Goal: Information Seeking & Learning: Check status

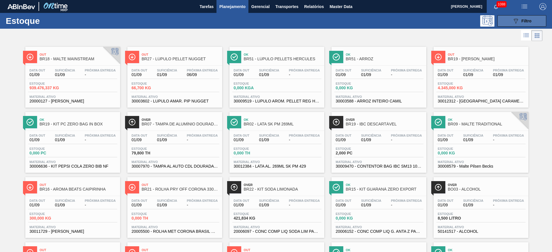
click at [519, 18] on div "089F7B8B-B2A5-4AFE-B5C0-19BA573D28AC Filtro" at bounding box center [521, 21] width 19 height 7
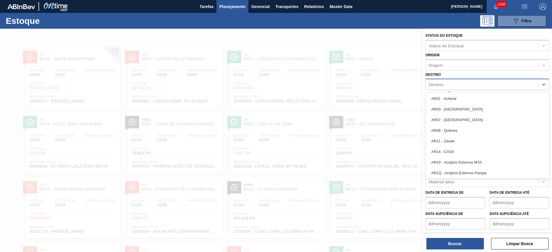
click at [431, 84] on div "Destino" at bounding box center [435, 84] width 15 height 5
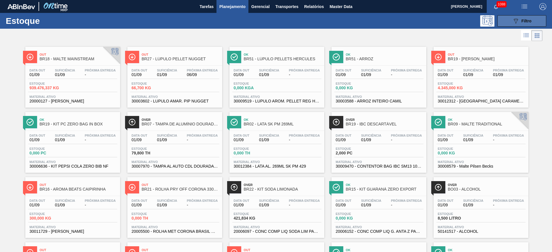
click at [519, 21] on div "089F7B8B-B2A5-4AFE-B5C0-19BA573D28AC Filtro" at bounding box center [521, 21] width 19 height 7
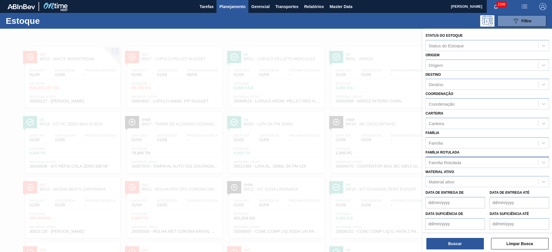
click at [439, 161] on div "Família Rotulada" at bounding box center [444, 162] width 32 height 5
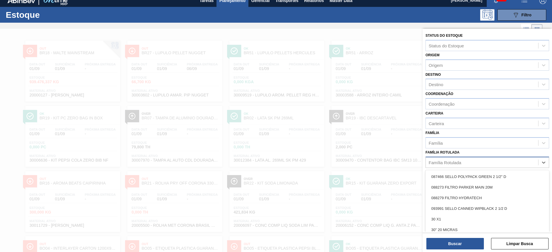
scroll to position [7, 0]
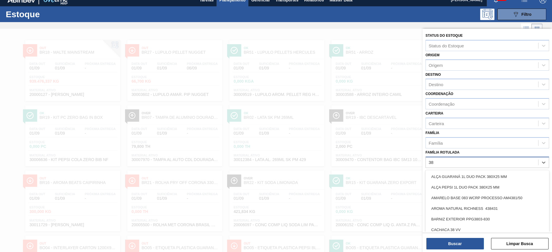
type Rotulada "38g"
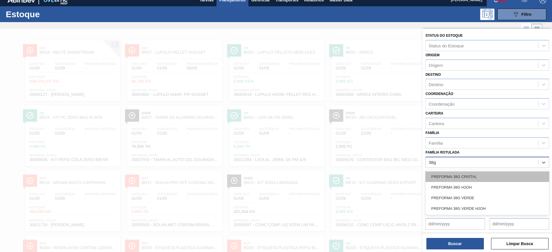
click at [453, 176] on div "PREFORMA 38G CRISTAL" at bounding box center [487, 177] width 124 height 11
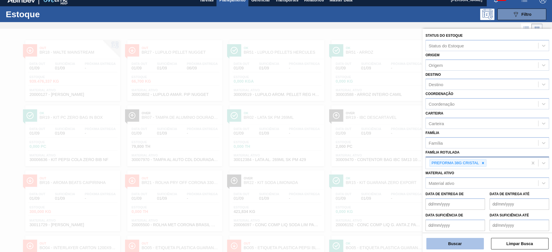
click at [438, 242] on button "Buscar" at bounding box center [454, 243] width 57 height 11
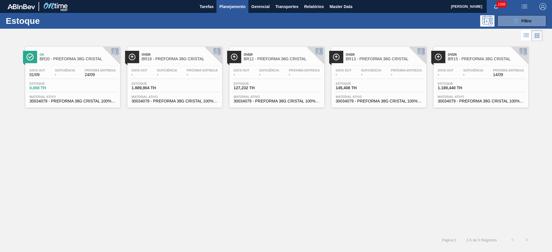
click at [459, 76] on div "Data out - Suficiência - Próxima Entrega 14/09" at bounding box center [480, 74] width 89 height 10
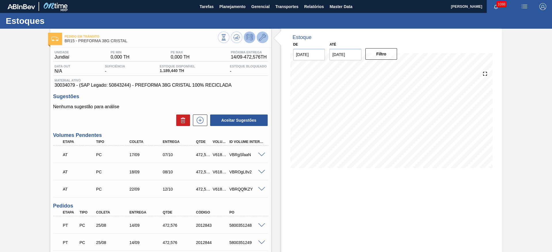
click at [260, 40] on icon at bounding box center [262, 37] width 7 height 7
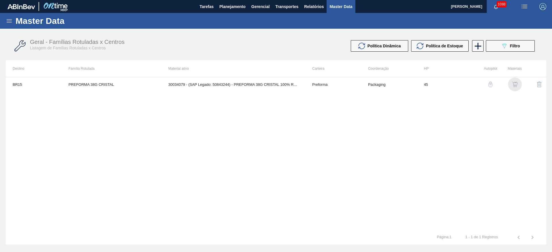
click at [512, 85] on img "button" at bounding box center [515, 85] width 6 height 6
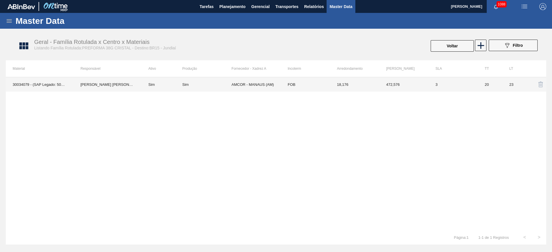
click at [208, 87] on td "Sim" at bounding box center [206, 84] width 49 height 14
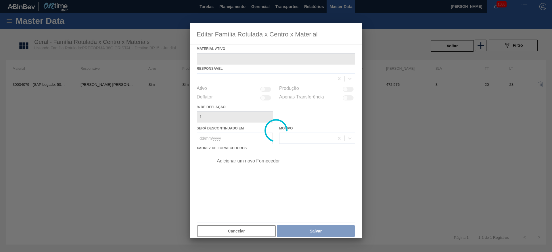
type ativo "30034079 - (SAP Legado: 50843244) - PREFORMA 38G CRISTAL 100% RECICLADA"
checkbox input "true"
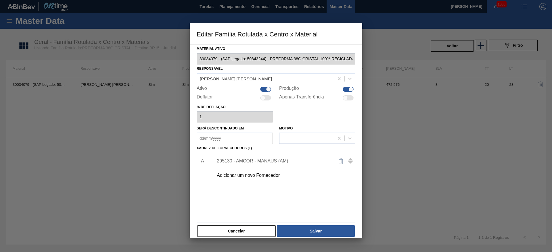
click at [245, 160] on div "295130 - AMCOR - MANAUS (AM)" at bounding box center [273, 161] width 113 height 5
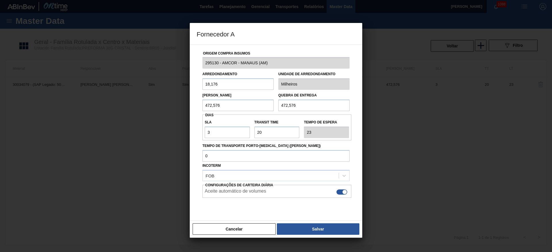
drag, startPoint x: 227, startPoint y: 104, endPoint x: 173, endPoint y: 108, distance: 53.9
click at [173, 108] on div "Fornecedor A Origem Compra Insumos 295130 - AMCOR - MANAUS (AM) Arredondamento …" at bounding box center [276, 126] width 552 height 252
click at [210, 227] on button "Cancelar" at bounding box center [234, 229] width 83 height 11
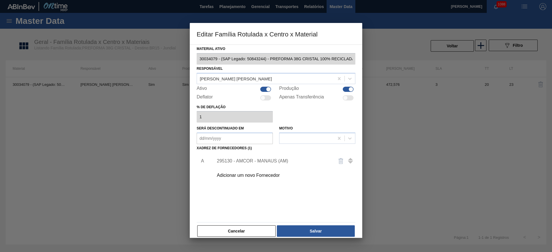
drag, startPoint x: 219, startPoint y: 237, endPoint x: 253, endPoint y: 213, distance: 41.7
click at [222, 234] on div "Cancelar Salvar" at bounding box center [276, 231] width 159 height 13
click at [235, 234] on button "Cancelar" at bounding box center [236, 231] width 78 height 11
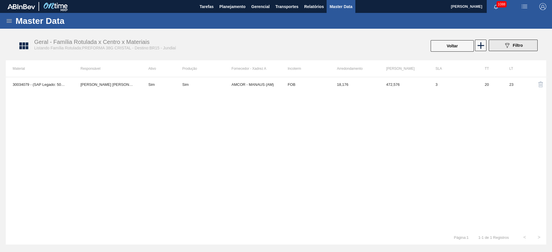
click at [511, 42] on div "089F7B8B-B2A5-4AFE-B5C0-19BA573D28AC Filtro" at bounding box center [512, 45] width 19 height 7
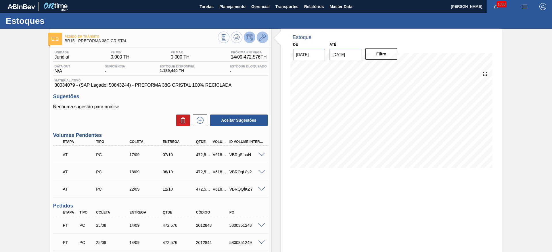
click at [261, 35] on icon at bounding box center [262, 37] width 7 height 7
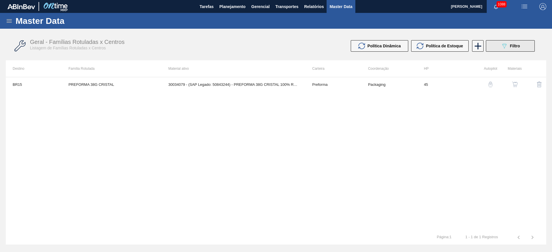
click at [510, 43] on div "089F7B8B-B2A5-4AFE-B5C0-19BA573D28AC Filtro" at bounding box center [510, 46] width 19 height 7
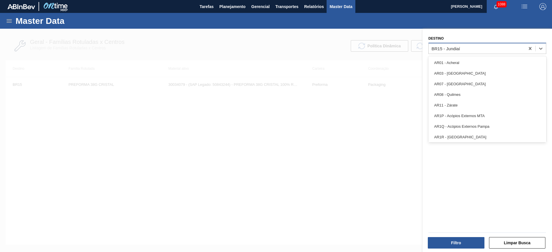
click at [453, 51] on div "BR15 - Jundiaí" at bounding box center [476, 48] width 96 height 8
type input "23"
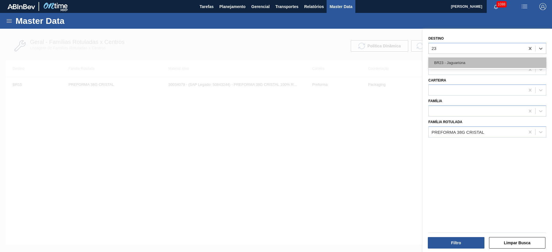
click at [455, 60] on div "BR23 - Jaguariúna" at bounding box center [487, 62] width 118 height 11
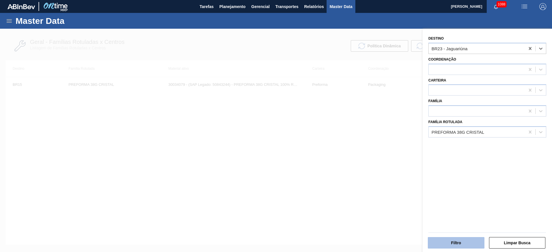
click at [445, 242] on button "Filtro" at bounding box center [456, 242] width 57 height 11
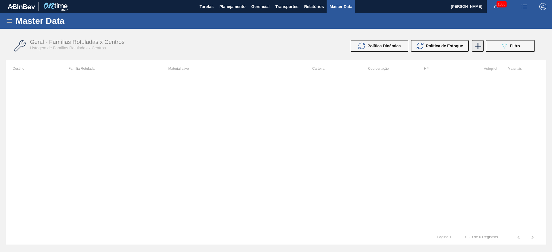
click at [478, 46] on icon at bounding box center [477, 46] width 7 height 7
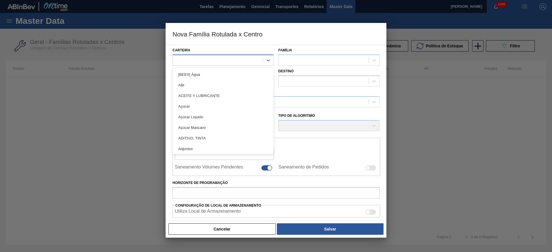
click at [200, 61] on div at bounding box center [218, 60] width 90 height 8
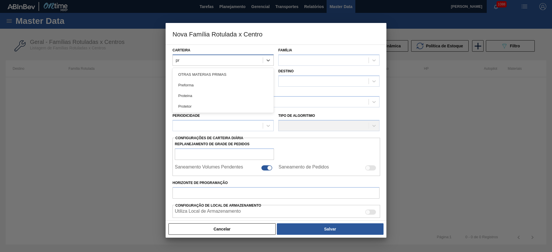
type input "pre"
drag, startPoint x: 190, startPoint y: 76, endPoint x: 255, endPoint y: 61, distance: 66.2
click at [197, 74] on div "Preforma" at bounding box center [222, 74] width 101 height 11
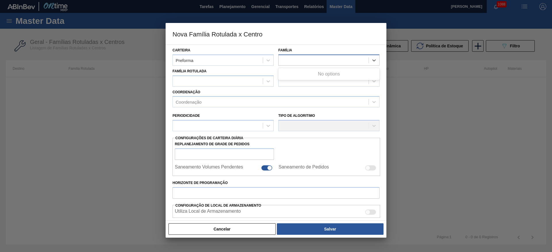
click at [290, 59] on div at bounding box center [323, 60] width 90 height 8
click at [297, 72] on div "Preforma" at bounding box center [328, 74] width 101 height 11
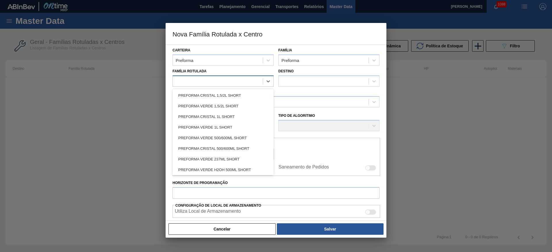
click at [190, 77] on div at bounding box center [218, 81] width 90 height 8
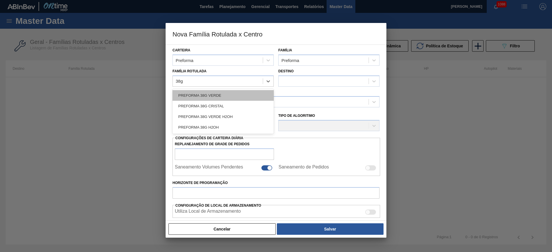
drag, startPoint x: 197, startPoint y: 103, endPoint x: 229, endPoint y: 94, distance: 33.4
click at [210, 98] on div "PREFORMA 38G VERDE PREFORMA 38G CRISTAL PREFORMA 38G VERDE H2OH PREFORMA 38G H2…" at bounding box center [222, 111] width 101 height 45
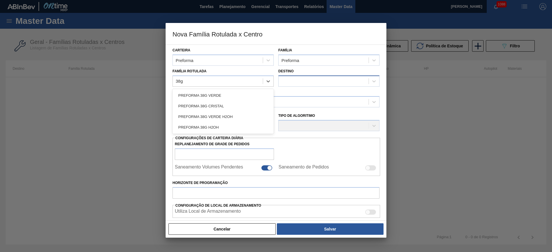
type Rotulada "38g"
click at [290, 84] on div at bounding box center [323, 81] width 90 height 8
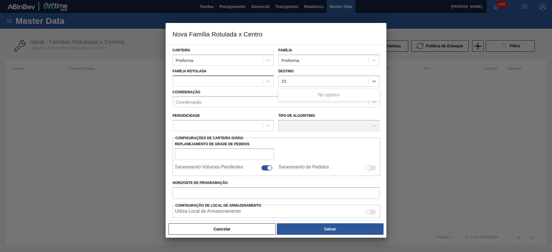
type input "23"
click at [211, 81] on div at bounding box center [218, 81] width 90 height 8
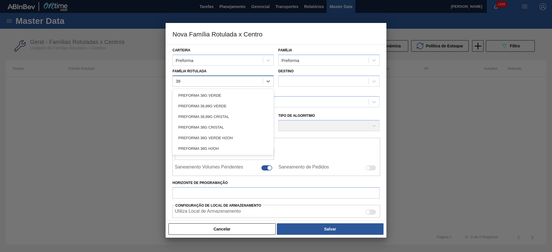
type Rotulada "38g"
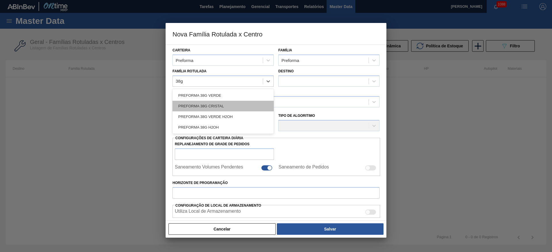
click at [211, 106] on div "PREFORMA 38G CRISTAL" at bounding box center [222, 106] width 101 height 11
checkbox input "false"
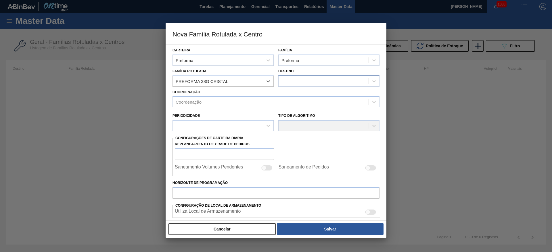
click at [295, 80] on div at bounding box center [323, 81] width 90 height 8
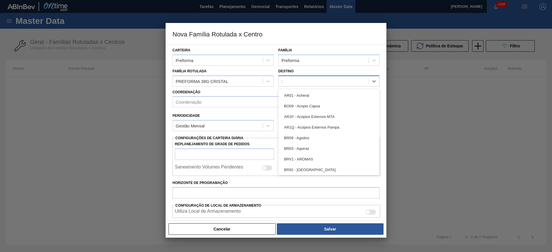
type input "23"
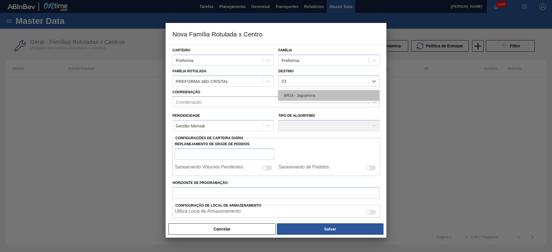
click at [311, 94] on div "BR23 - Jaguariúna" at bounding box center [328, 95] width 101 height 11
click at [194, 104] on div "Coordenação" at bounding box center [189, 102] width 26 height 5
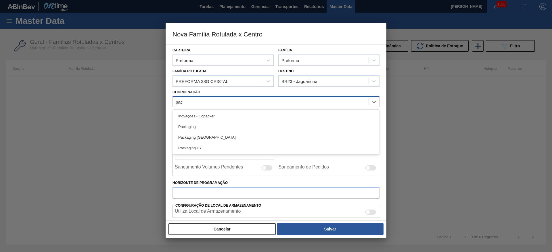
type input "packa"
drag, startPoint x: 195, startPoint y: 113, endPoint x: 191, endPoint y: 115, distance: 4.1
click at [195, 113] on div "Packaging" at bounding box center [275, 116] width 207 height 11
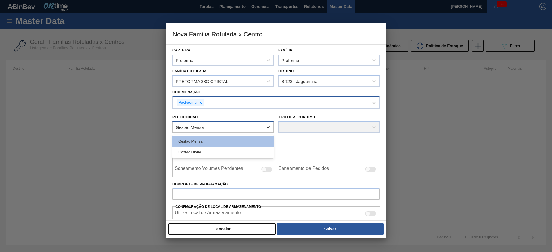
click at [266, 130] on div at bounding box center [268, 127] width 10 height 10
drag, startPoint x: 189, startPoint y: 153, endPoint x: 236, endPoint y: 139, distance: 49.2
click at [196, 151] on div "Gestão Diária" at bounding box center [222, 152] width 101 height 11
checkbox input "true"
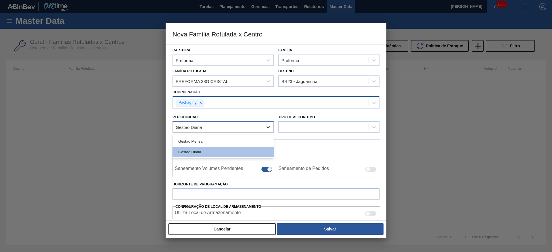
click at [268, 126] on icon at bounding box center [268, 127] width 6 height 6
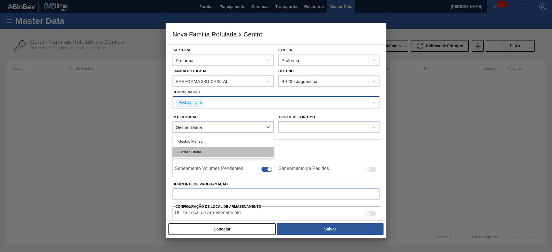
click at [191, 152] on div "Gestão Diária" at bounding box center [222, 152] width 101 height 11
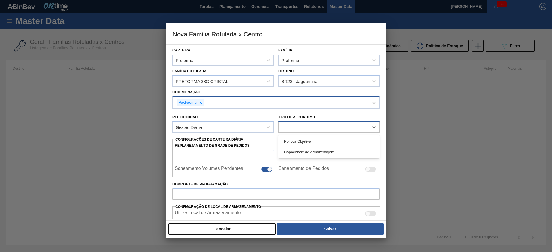
click at [288, 126] on div at bounding box center [323, 127] width 90 height 8
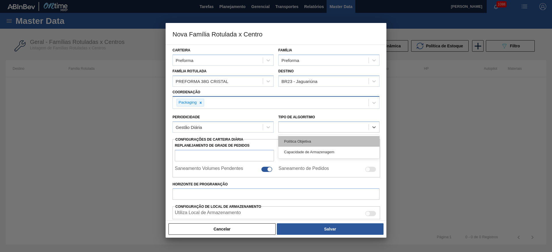
click at [293, 141] on div "Política Objetiva" at bounding box center [328, 141] width 101 height 11
type input "0"
type input "100"
type input "0,000"
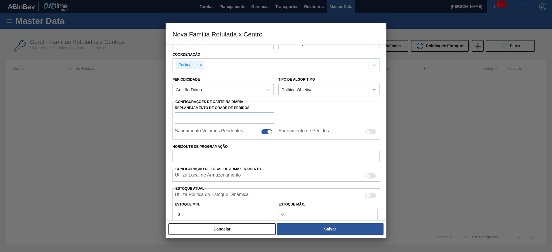
scroll to position [86, 0]
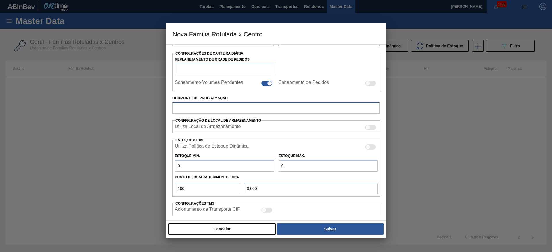
click at [189, 106] on input "Horizonte de Programação" at bounding box center [275, 107] width 207 height 11
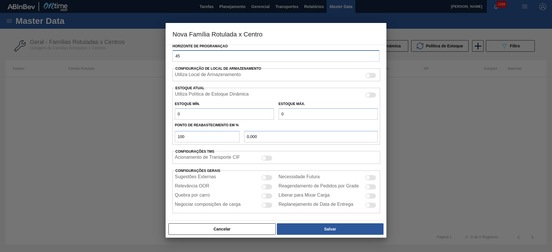
scroll to position [141, 0]
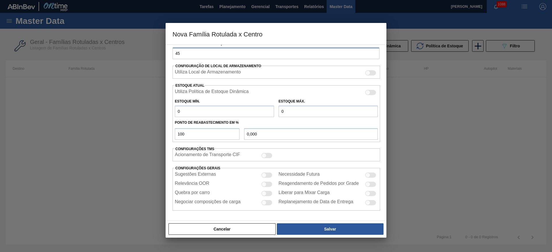
type input "45"
click at [267, 184] on div at bounding box center [266, 184] width 11 height 5
checkbox input "true"
click at [267, 193] on div at bounding box center [266, 193] width 11 height 5
checkbox input "true"
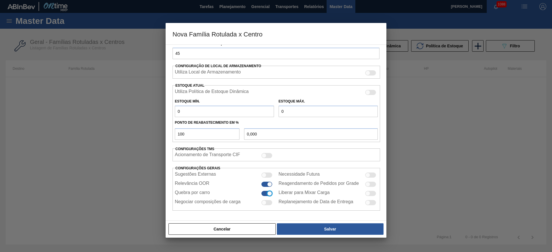
click at [264, 174] on div at bounding box center [263, 175] width 5 height 5
checkbox input "true"
click at [371, 175] on div at bounding box center [370, 175] width 11 height 5
checkbox input "true"
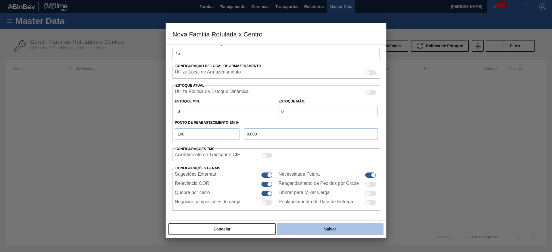
click at [312, 230] on button "Salvar" at bounding box center [330, 229] width 107 height 11
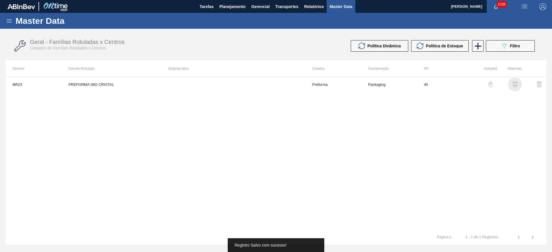
click at [518, 86] on div "button" at bounding box center [514, 85] width 7 height 6
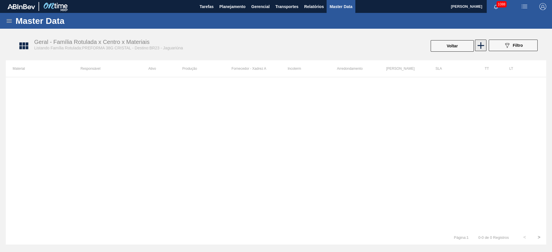
click at [483, 45] on icon at bounding box center [480, 45] width 7 height 7
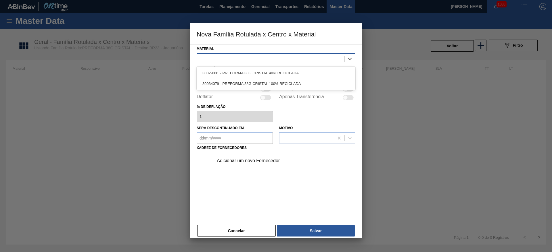
click at [228, 55] on div at bounding box center [270, 59] width 147 height 8
click at [235, 84] on div "30034079 - PREFORMA 38G CRISTAL 100% RECICLADA" at bounding box center [276, 83] width 159 height 11
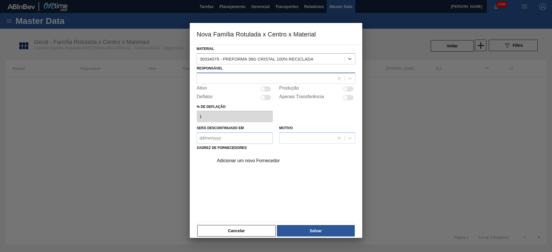
click at [208, 77] on div at bounding box center [265, 78] width 137 height 8
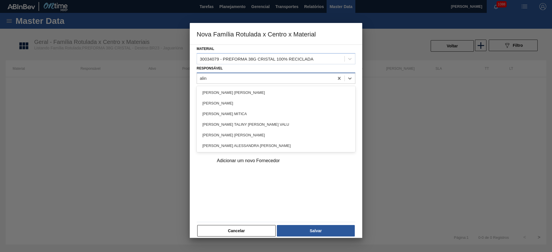
type input "[PERSON_NAME]"
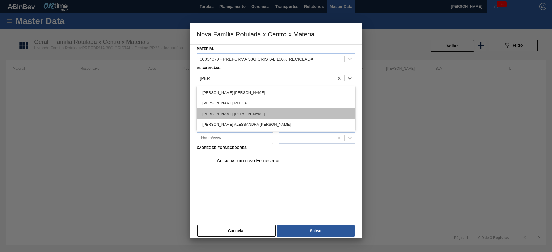
click at [223, 114] on div "[PERSON_NAME] [PERSON_NAME]" at bounding box center [276, 114] width 159 height 11
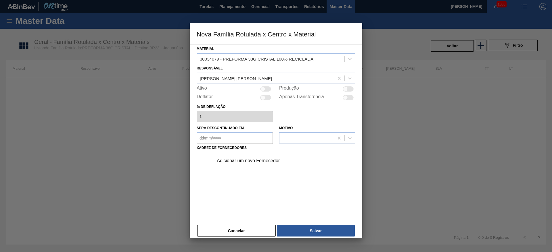
click at [266, 89] on div at bounding box center [265, 88] width 11 height 5
checkbox input "true"
click at [248, 163] on div "Adicionar um novo Fornecedor" at bounding box center [273, 160] width 113 height 5
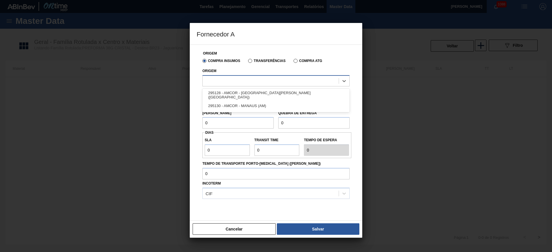
click at [218, 83] on div at bounding box center [271, 81] width 136 height 8
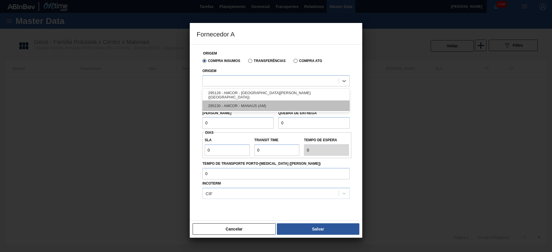
click at [220, 104] on div "295130 - AMCOR - MANAUS (AM)" at bounding box center [275, 106] width 147 height 11
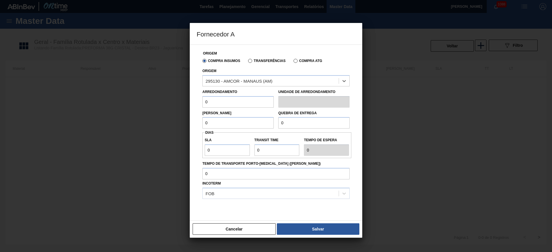
drag, startPoint x: 222, startPoint y: 124, endPoint x: 197, endPoint y: 131, distance: 25.7
click at [198, 131] on div "Origem Compra Insumos Transferências Compra ATG Origem option 295130 - AMCOR - …" at bounding box center [276, 136] width 159 height 183
paste input "472,576"
type input "472,576"
drag, startPoint x: 302, startPoint y: 124, endPoint x: 262, endPoint y: 134, distance: 40.6
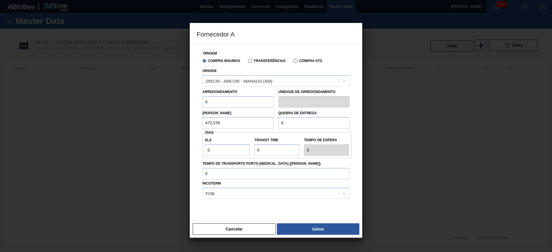
click at [264, 133] on div "Origem Compra Insumos Transferências Compra ATG Origem 295130 - AMCOR - MANAUS …" at bounding box center [276, 136] width 159 height 183
paste input "472,576"
type input "472,576"
drag, startPoint x: 219, startPoint y: 99, endPoint x: 187, endPoint y: 108, distance: 33.0
click at [187, 108] on div "Fornecedor A Origem Compra Insumos Transferências Compra ATG Origem 295130 - AM…" at bounding box center [276, 126] width 552 height 252
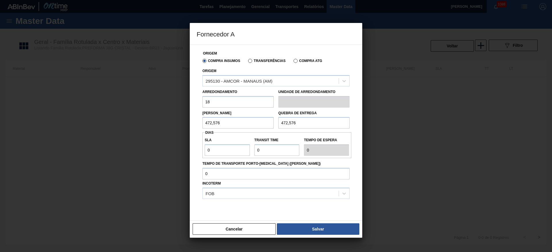
type input "18,176"
drag, startPoint x: 216, startPoint y: 153, endPoint x: 183, endPoint y: 162, distance: 34.2
click at [183, 162] on div "Fornecedor A Origem Compra Insumos Transferências Compra ATG Origem 295130 - AM…" at bounding box center [276, 126] width 552 height 252
type input "3"
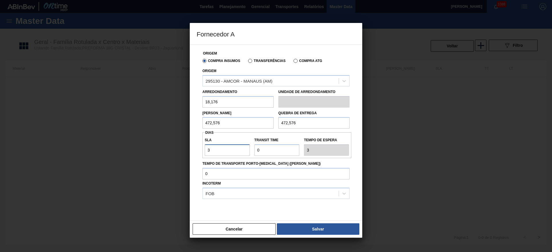
type input "3"
type input "2"
type input "5"
type input "20"
type input "23"
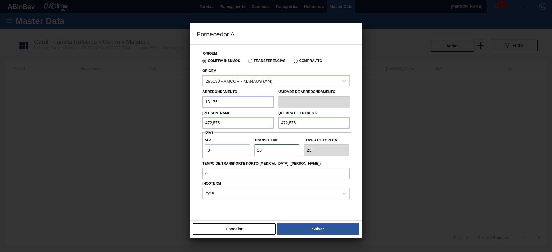
scroll to position [14, 0]
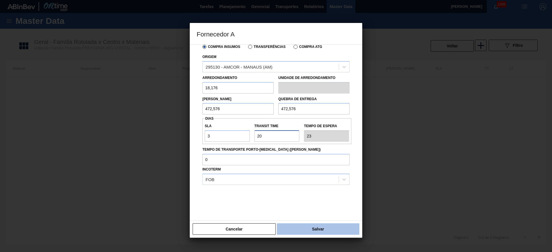
type input "20"
click at [330, 232] on button "Salvar" at bounding box center [318, 229] width 82 height 11
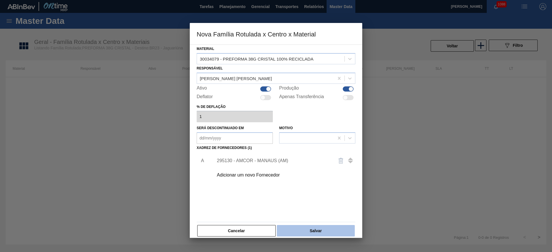
click at [322, 233] on button "Salvar" at bounding box center [316, 230] width 78 height 11
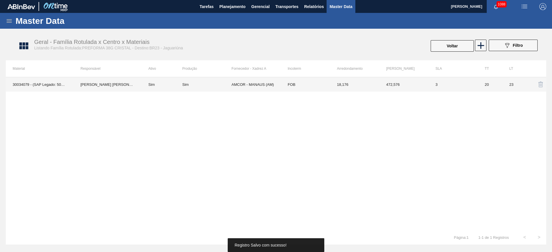
click at [311, 85] on td "FOB" at bounding box center [305, 84] width 49 height 14
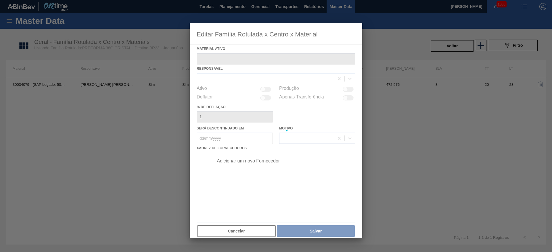
type ativo "30034079 - (SAP Legado: 50843244) - PREFORMA 38G CRISTAL 100% RECICLADA"
checkbox input "true"
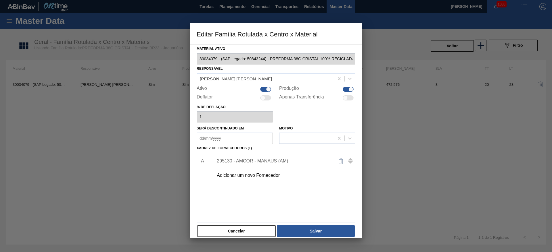
click at [240, 163] on div "295130 - AMCOR - MANAUS (AM)" at bounding box center [273, 161] width 113 height 5
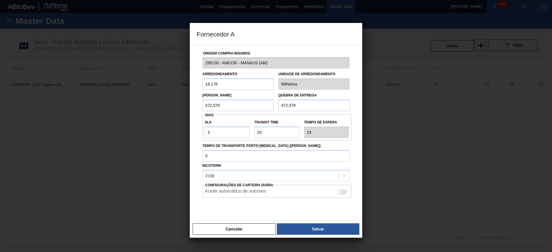
click at [343, 191] on div at bounding box center [341, 192] width 11 height 5
checkbox input "true"
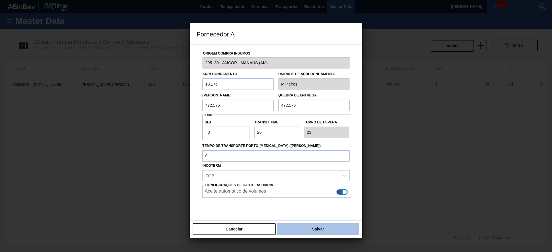
click at [324, 230] on button "Salvar" at bounding box center [318, 229] width 82 height 11
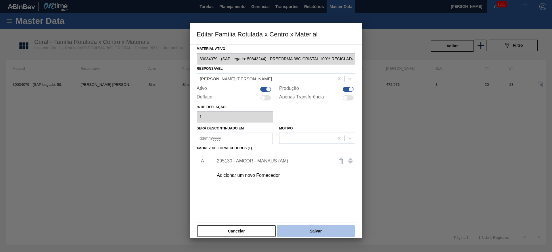
click at [322, 233] on button "Salvar" at bounding box center [316, 231] width 78 height 11
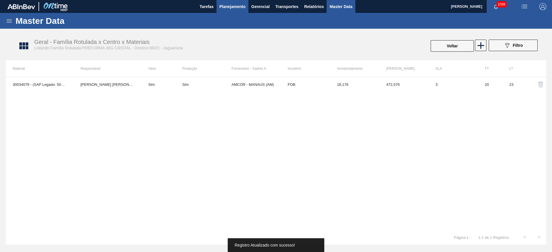
click at [230, 8] on span "Planejamento" at bounding box center [232, 6] width 26 height 7
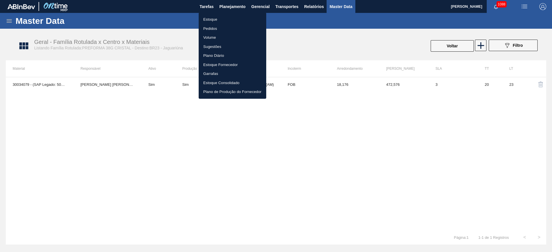
click at [204, 24] on li "Pedidos" at bounding box center [233, 28] width 68 height 9
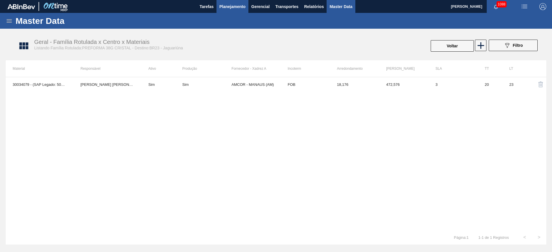
click at [236, 7] on span "Planejamento" at bounding box center [232, 6] width 26 height 7
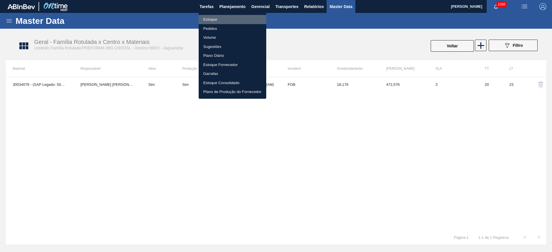
click at [211, 20] on li "Estoque" at bounding box center [233, 19] width 68 height 9
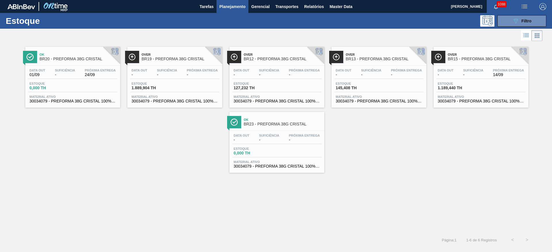
click at [292, 133] on div "Data out - Suficiência - Próxima Entrega - Estoque 0,000 TH Material ativo 3003…" at bounding box center [276, 150] width 95 height 39
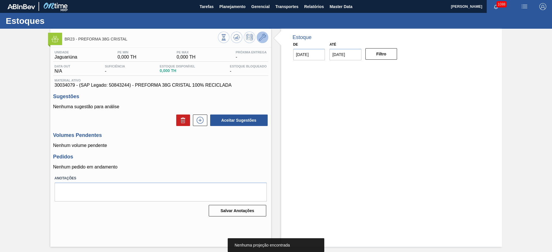
click at [263, 39] on icon at bounding box center [262, 37] width 7 height 7
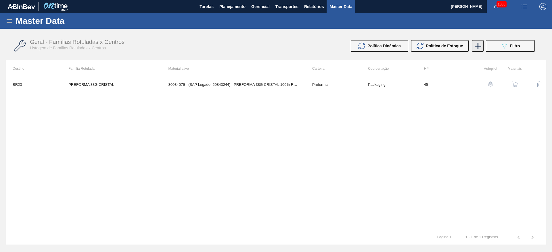
click at [478, 45] on icon at bounding box center [477, 46] width 11 height 11
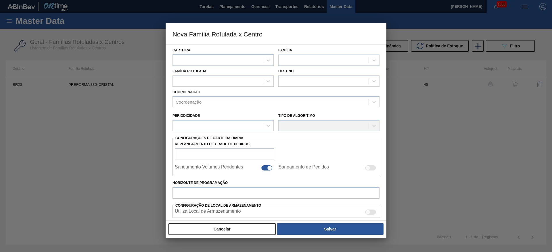
click at [190, 61] on div at bounding box center [218, 60] width 90 height 8
type input "pre"
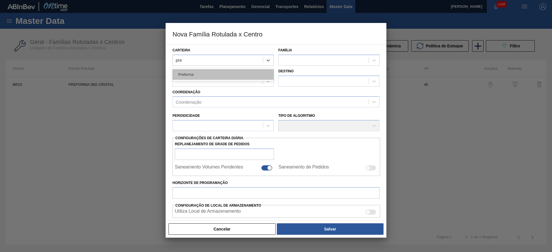
click at [207, 76] on div "Preforma" at bounding box center [222, 74] width 101 height 11
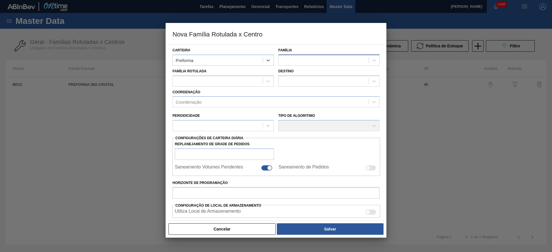
click at [293, 59] on div at bounding box center [323, 60] width 90 height 8
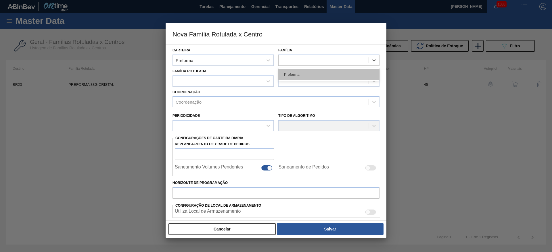
click at [290, 75] on div "Preforma" at bounding box center [328, 74] width 101 height 11
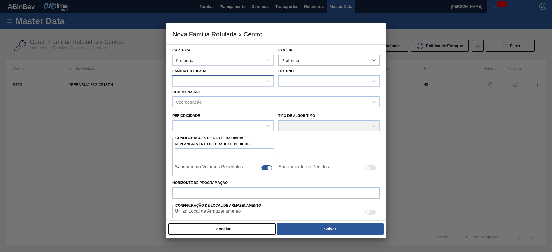
click at [207, 79] on div at bounding box center [218, 81] width 90 height 8
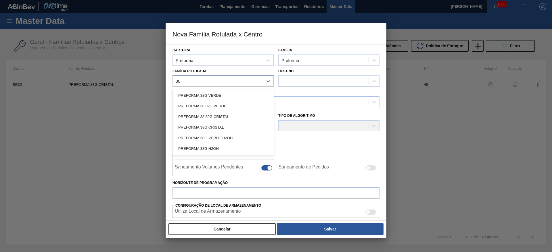
type Rotulada "38g"
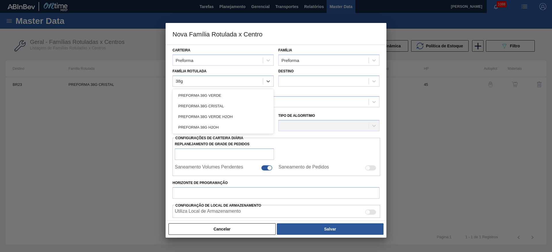
drag, startPoint x: 207, startPoint y: 105, endPoint x: 252, endPoint y: 93, distance: 46.8
click at [207, 105] on div "PREFORMA 38G CRISTAL" at bounding box center [222, 106] width 101 height 11
checkbox input "false"
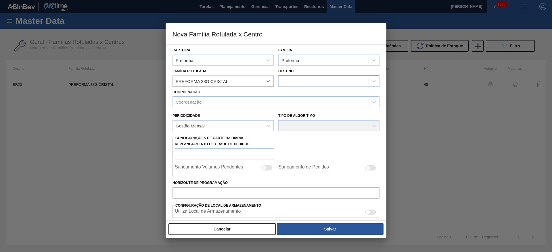
click at [285, 85] on div at bounding box center [323, 81] width 90 height 8
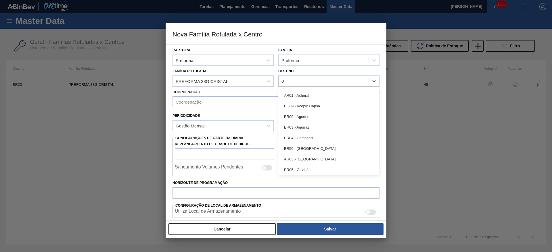
type input "07"
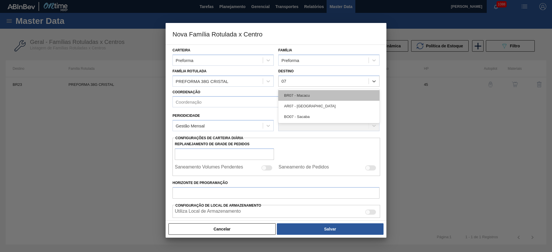
click at [298, 93] on div "BR07 - Macacu" at bounding box center [328, 95] width 101 height 11
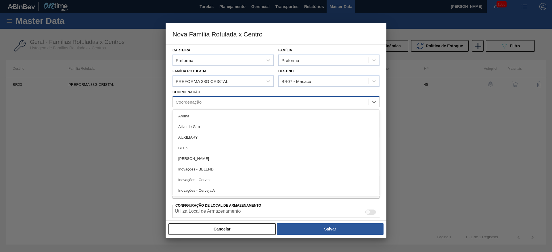
click at [193, 102] on div "Coordenação" at bounding box center [189, 102] width 26 height 5
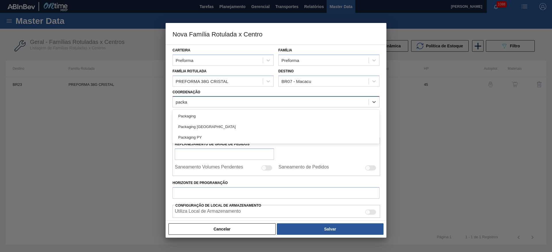
type input "packa"
click at [193, 109] on div "Periodicidade Gestão Mensal" at bounding box center [223, 121] width 106 height 25
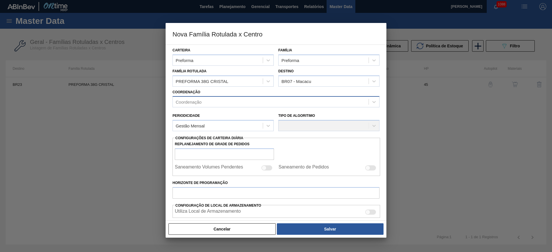
click at [190, 101] on div "Coordenação" at bounding box center [189, 102] width 26 height 5
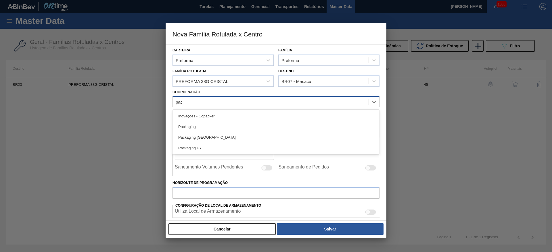
type input "packa"
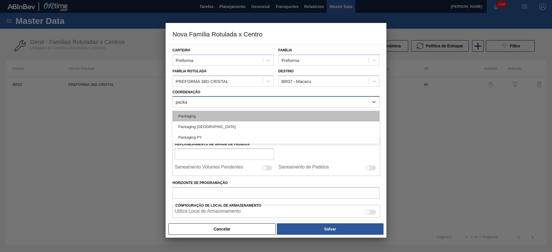
click at [191, 115] on div "Packaging" at bounding box center [275, 116] width 207 height 11
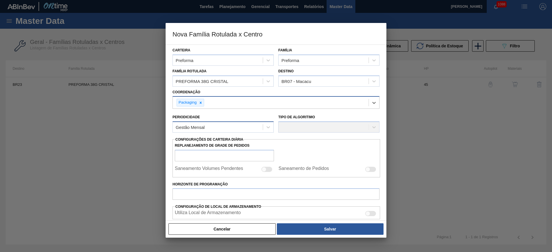
drag, startPoint x: 268, startPoint y: 128, endPoint x: 257, endPoint y: 130, distance: 11.4
click at [268, 128] on icon at bounding box center [267, 127] width 3 height 2
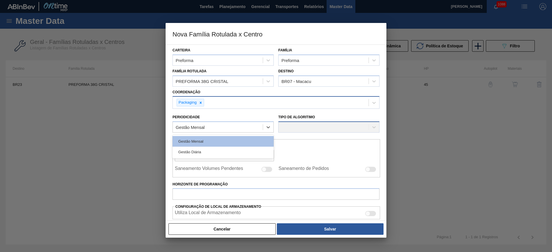
drag, startPoint x: 218, startPoint y: 151, endPoint x: 278, endPoint y: 131, distance: 63.4
click at [218, 151] on div "Gestão Diária" at bounding box center [222, 152] width 101 height 11
checkbox input "true"
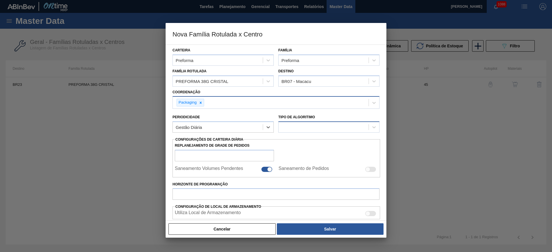
click at [295, 126] on div at bounding box center [323, 127] width 90 height 8
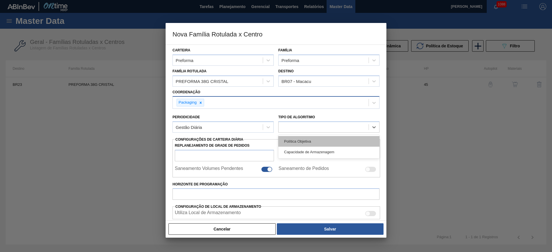
click at [295, 141] on div "Política Objetiva" at bounding box center [328, 141] width 101 height 11
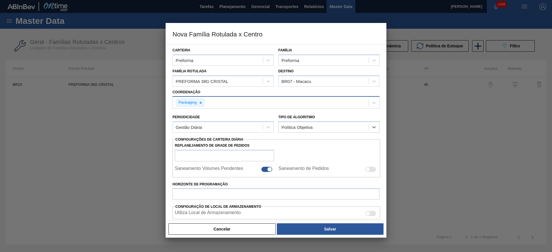
type input "0"
type input "100"
type input "0,000"
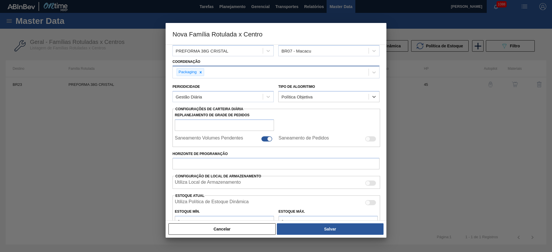
scroll to position [43, 0]
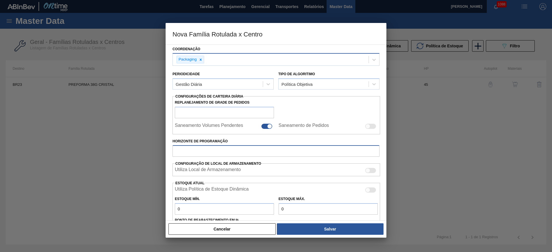
click at [188, 149] on input "Horizonte de Programação" at bounding box center [275, 150] width 207 height 11
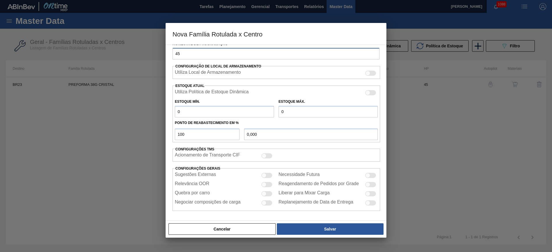
scroll to position [141, 0]
type input "45"
click at [267, 184] on div at bounding box center [266, 184] width 11 height 5
checkbox input "true"
click at [268, 175] on div at bounding box center [266, 175] width 11 height 5
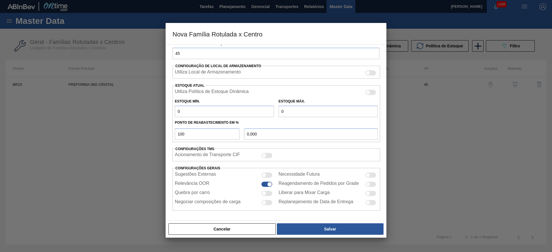
checkbox input "true"
click at [265, 194] on div at bounding box center [263, 193] width 5 height 5
checkbox input "true"
click at [374, 174] on div at bounding box center [370, 175] width 11 height 5
checkbox input "true"
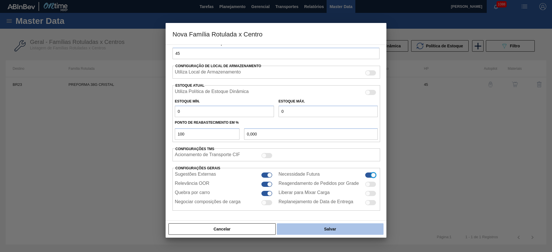
click at [351, 227] on button "Salvar" at bounding box center [330, 229] width 107 height 11
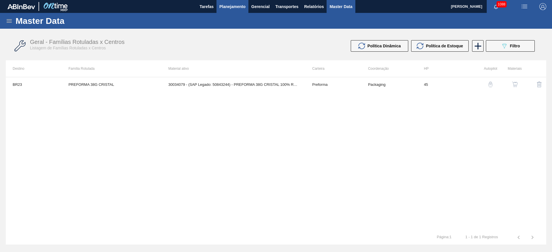
click at [227, 6] on span "Planejamento" at bounding box center [232, 6] width 26 height 7
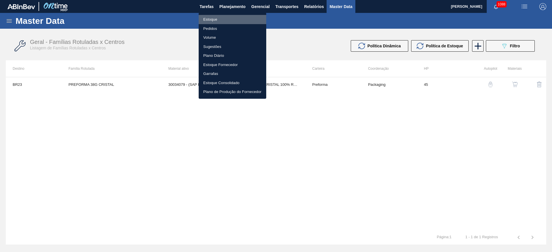
click at [214, 19] on li "Estoque" at bounding box center [233, 19] width 68 height 9
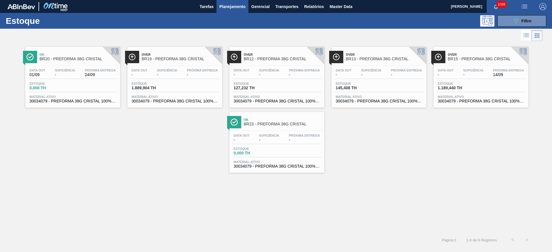
click at [295, 141] on span "-" at bounding box center [304, 140] width 31 height 4
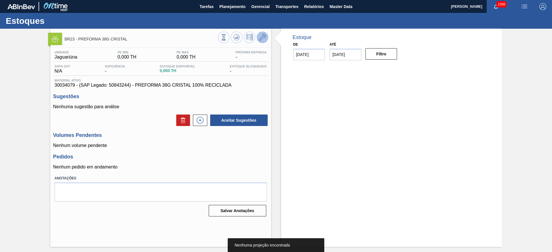
click at [264, 40] on icon at bounding box center [262, 37] width 7 height 7
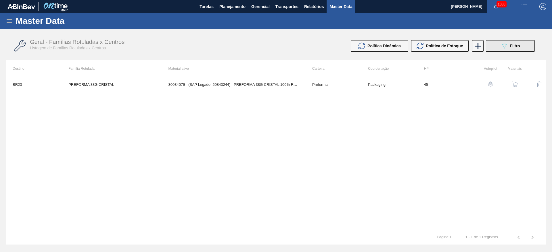
click at [498, 40] on button "089F7B8B-B2A5-4AFE-B5C0-19BA573D28AC Filtro" at bounding box center [510, 45] width 49 height 11
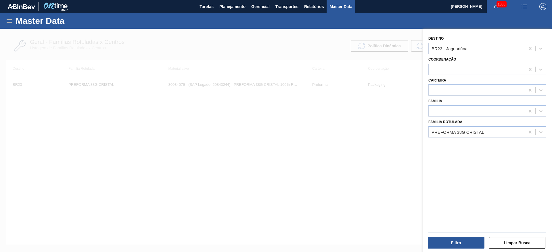
click at [447, 47] on div "BR23 - Jaguariúna" at bounding box center [449, 48] width 36 height 5
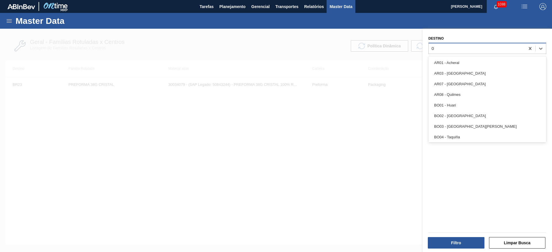
type input "07"
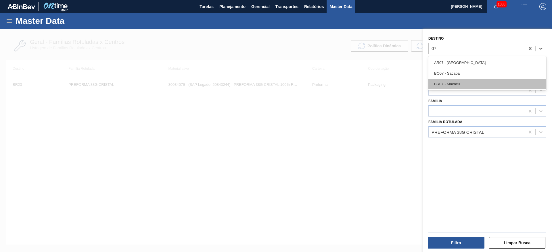
click at [457, 86] on div "BR07 - Macacu" at bounding box center [487, 84] width 118 height 11
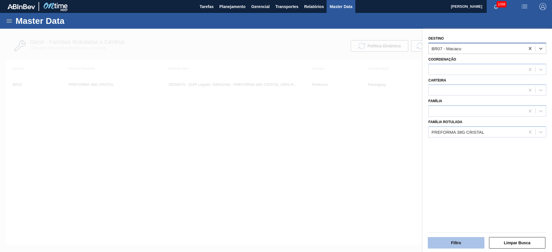
click at [439, 238] on button "Filtro" at bounding box center [456, 242] width 57 height 11
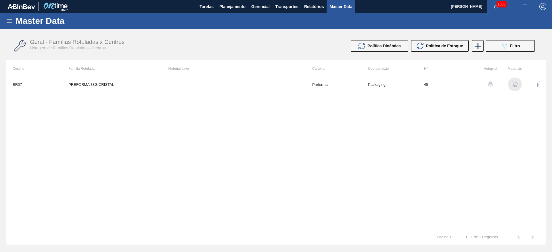
click at [515, 82] on img "button" at bounding box center [515, 85] width 6 height 6
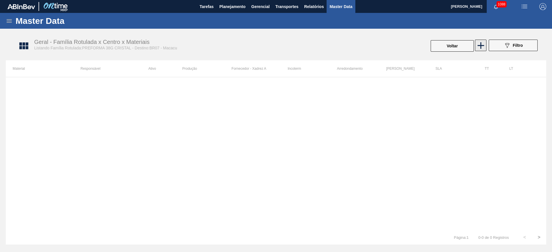
click at [483, 45] on icon at bounding box center [480, 45] width 7 height 7
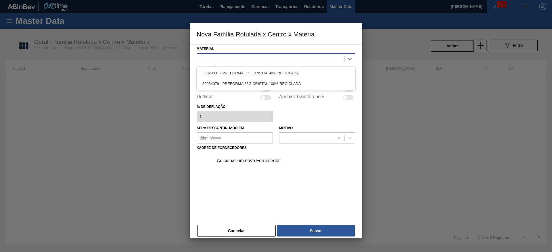
click at [238, 63] on div at bounding box center [276, 58] width 159 height 11
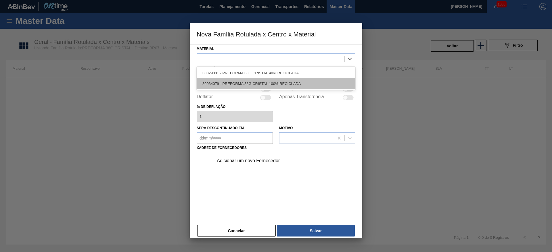
click at [240, 81] on div "30034079 - PREFORMA 38G CRISTAL 100% RECICLADA" at bounding box center [276, 83] width 159 height 11
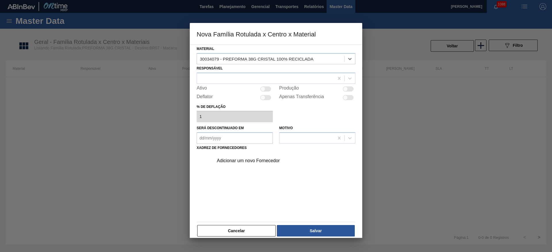
drag, startPoint x: 264, startPoint y: 90, endPoint x: 261, endPoint y: 88, distance: 3.2
click at [264, 90] on div at bounding box center [262, 88] width 5 height 5
checkbox input "true"
click at [226, 80] on div at bounding box center [265, 78] width 137 height 8
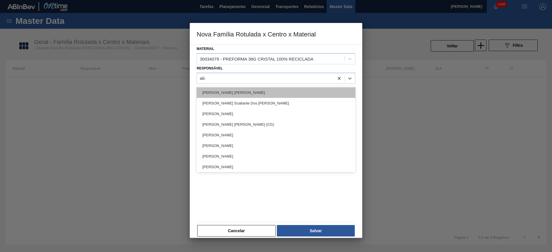
type input "[PERSON_NAME]"
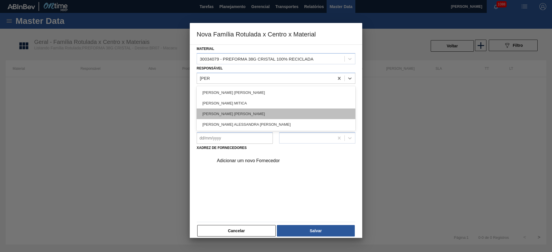
click at [230, 113] on div "[PERSON_NAME] [PERSON_NAME]" at bounding box center [276, 114] width 159 height 11
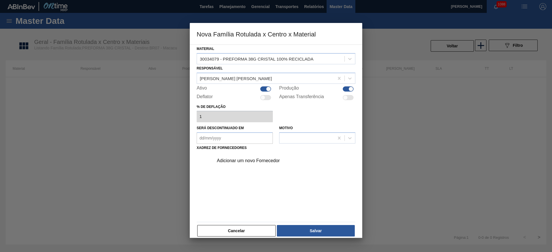
click at [252, 161] on div "Adicionar um novo Fornecedor" at bounding box center [273, 160] width 113 height 5
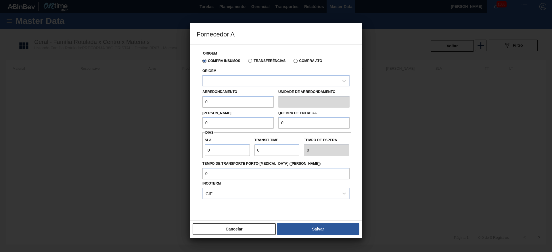
drag, startPoint x: 222, startPoint y: 119, endPoint x: 179, endPoint y: 130, distance: 44.5
click at [180, 130] on div "Fornecedor A Origem Compra Insumos Transferências Compra ATG Origem Arredondame…" at bounding box center [276, 126] width 552 height 252
paste input "472,576"
type input "472,576"
drag, startPoint x: 285, startPoint y: 128, endPoint x: 247, endPoint y: 133, distance: 38.4
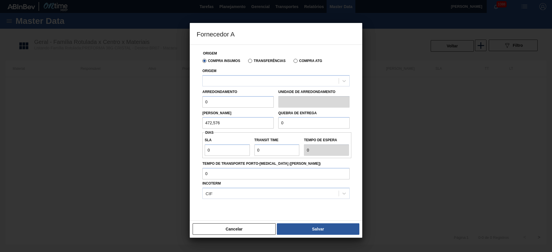
click at [247, 133] on div "Origem Compra Insumos Transferências Compra ATG Origem Arredondamento 0 Unidade…" at bounding box center [276, 136] width 159 height 183
paste input "472,576"
type input "472,576"
drag, startPoint x: 190, startPoint y: 106, endPoint x: 185, endPoint y: 108, distance: 5.6
click at [187, 107] on div "Fornecedor A Origem Compra Insumos Transferências Compra ATG Origem Arredondame…" at bounding box center [276, 126] width 552 height 252
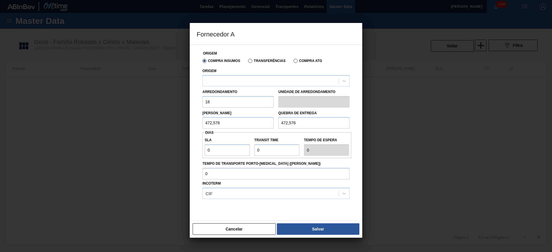
type input "18,176"
drag, startPoint x: 215, startPoint y: 154, endPoint x: 198, endPoint y: 157, distance: 18.1
click at [198, 157] on div "Origem Compra Insumos Transferências Compra ATG Origem Arredondamento 18,176 Un…" at bounding box center [276, 136] width 159 height 183
type input "3"
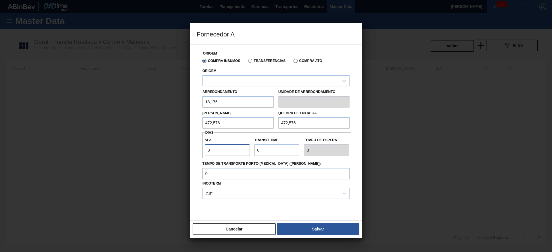
type input "3"
type input "2"
type input "5"
type input "20"
type input "23"
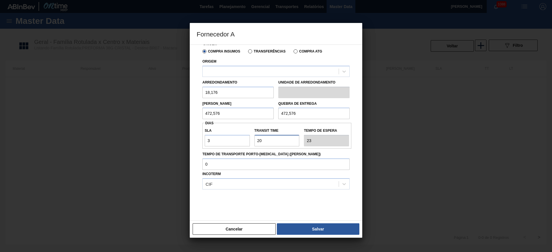
scroll to position [14, 0]
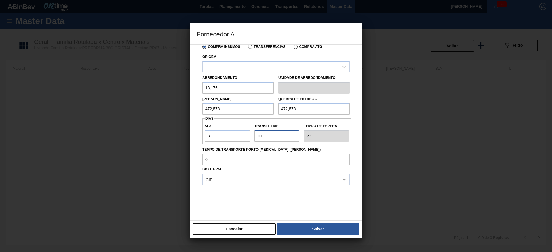
type input "20"
click at [342, 180] on icon at bounding box center [344, 180] width 6 height 6
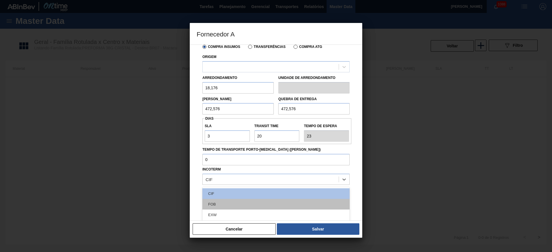
click at [215, 203] on div "FOB" at bounding box center [275, 204] width 147 height 11
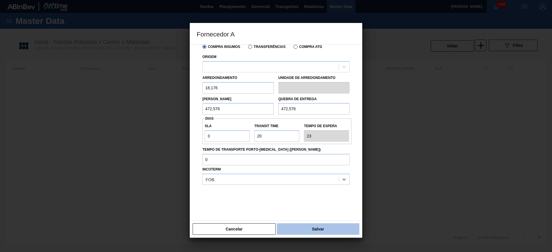
click at [317, 231] on button "Salvar" at bounding box center [318, 229] width 82 height 11
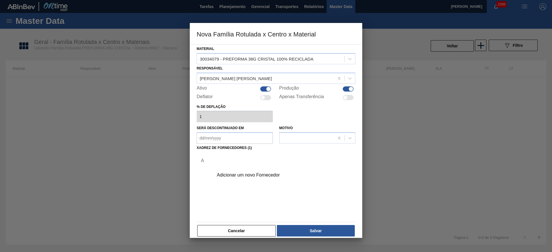
click at [240, 176] on div "Adicionar um novo Fornecedor" at bounding box center [273, 175] width 113 height 5
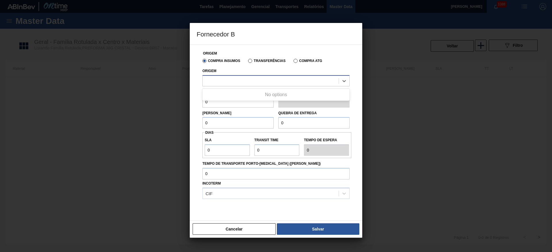
click at [221, 78] on div at bounding box center [271, 81] width 136 height 8
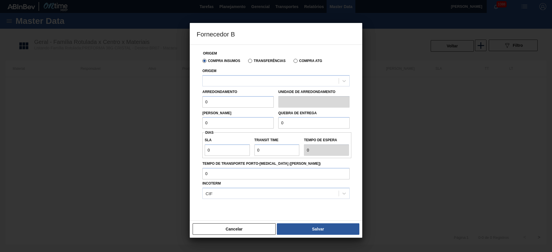
click at [276, 206] on div at bounding box center [275, 213] width 147 height 29
click at [261, 227] on button "Cancelar" at bounding box center [234, 229] width 83 height 11
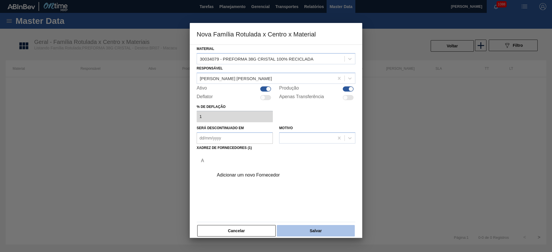
click at [305, 231] on button "Salvar" at bounding box center [316, 230] width 78 height 11
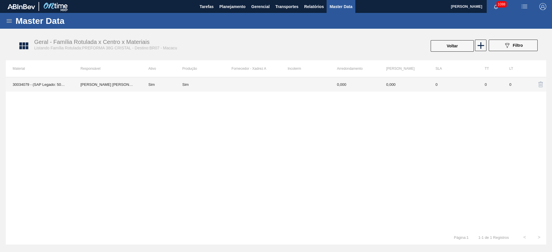
click at [480, 86] on td "0" at bounding box center [490, 84] width 25 height 14
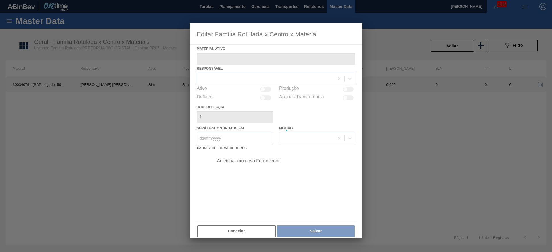
type ativo "30034079 - (SAP Legado: 50843244) - PREFORMA 38G CRISTAL 100% RECICLADA"
checkbox input "true"
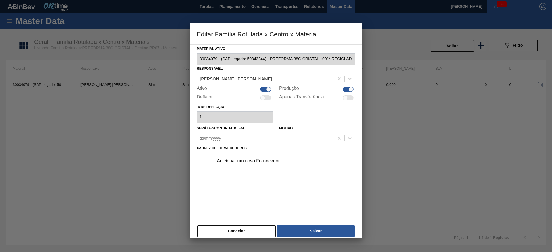
click at [242, 162] on div "Adicionar um novo Fornecedor" at bounding box center [273, 161] width 113 height 5
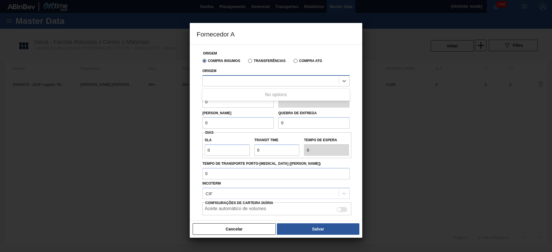
click at [221, 82] on div at bounding box center [271, 81] width 136 height 8
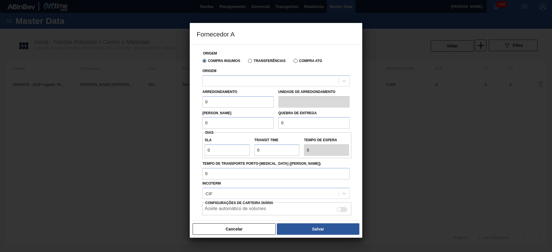
click at [251, 62] on label "Transferências" at bounding box center [266, 61] width 37 height 4
click at [247, 62] on input "Transferências" at bounding box center [247, 62] width 0 height 0
click at [251, 62] on label "Transferências" at bounding box center [266, 61] width 37 height 4
click at [247, 62] on input "Transferências" at bounding box center [247, 62] width 0 height 0
click at [204, 59] on label "Compra Insumos" at bounding box center [221, 61] width 38 height 4
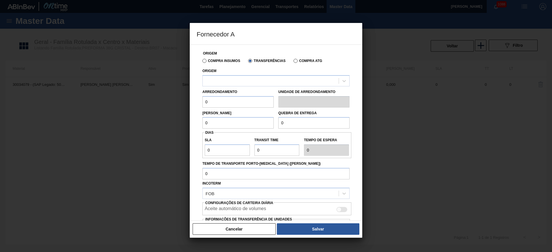
click at [201, 62] on input "Compra Insumos" at bounding box center [201, 62] width 0 height 0
drag, startPoint x: 250, startPoint y: 64, endPoint x: 251, endPoint y: 61, distance: 3.4
click at [251, 62] on div "Compra Insumos Transferências Compra ATG" at bounding box center [276, 61] width 152 height 10
click at [223, 83] on div at bounding box center [271, 81] width 136 height 8
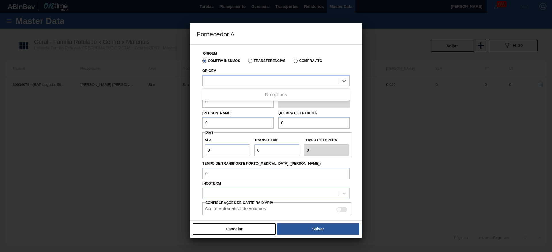
click at [253, 58] on div "Transferências" at bounding box center [266, 60] width 40 height 5
click at [251, 61] on label "Transferências" at bounding box center [266, 61] width 37 height 4
click at [247, 62] on input "Transferências" at bounding box center [247, 62] width 0 height 0
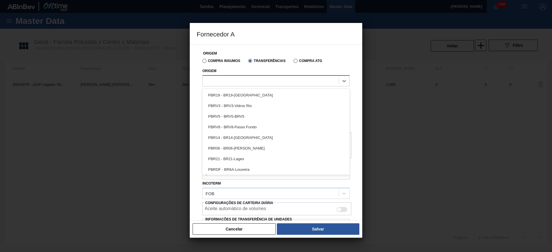
click at [223, 83] on div at bounding box center [271, 81] width 136 height 8
type input "pbr19"
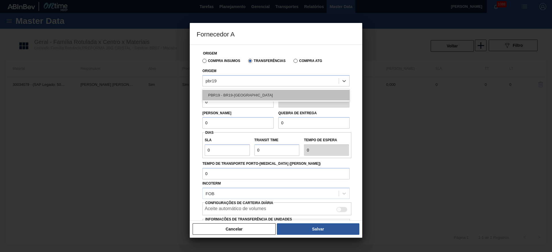
click at [236, 99] on div "PBR19 - BR19-[GEOGRAPHIC_DATA]" at bounding box center [275, 95] width 147 height 11
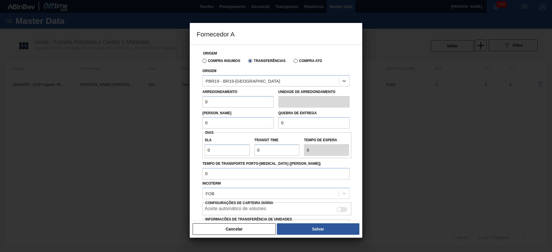
drag, startPoint x: 218, startPoint y: 127, endPoint x: 174, endPoint y: 129, distance: 44.0
click at [174, 129] on div "Fornecedor A Origem Compra Insumos Transferências Compra ATG Origem option PBR1…" at bounding box center [276, 126] width 552 height 252
paste input "472,576"
type input "472,576"
drag, startPoint x: 323, startPoint y: 122, endPoint x: 242, endPoint y: 140, distance: 82.9
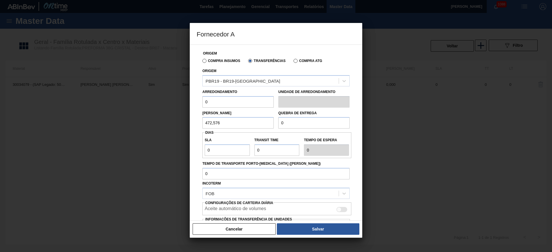
click at [242, 140] on div "Origem Compra Insumos Transferências Compra ATG Origem PBR19 - BR19-Nova Rio Ar…" at bounding box center [276, 148] width 159 height 207
paste input "472,576"
type input "472,576"
drag, startPoint x: 223, startPoint y: 102, endPoint x: 158, endPoint y: 122, distance: 67.5
click at [170, 112] on div "Fornecedor A Origem Compra Insumos Transferências Compra ATG Origem PBR19 - BR1…" at bounding box center [276, 126] width 552 height 252
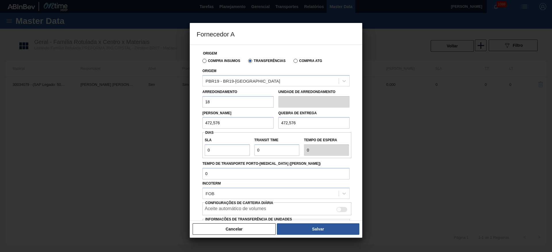
type input "18,176"
drag, startPoint x: 234, startPoint y: 149, endPoint x: 130, endPoint y: 167, distance: 106.2
click at [154, 159] on div "Fornecedor A Origem Compra Insumos Transferências Compra ATG Origem PBR19 - BR1…" at bounding box center [276, 126] width 552 height 252
type input "3"
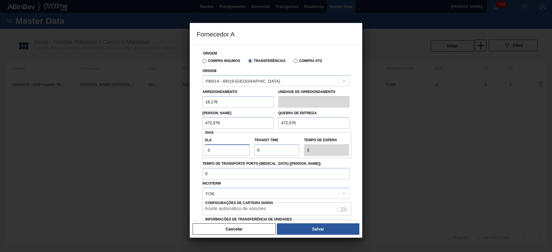
type input "3"
type input "1"
type input "4"
type input "1"
click at [341, 209] on div at bounding box center [341, 209] width 11 height 5
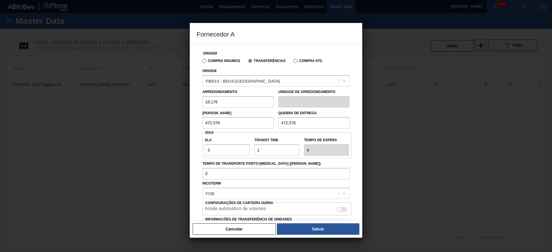
checkbox input "true"
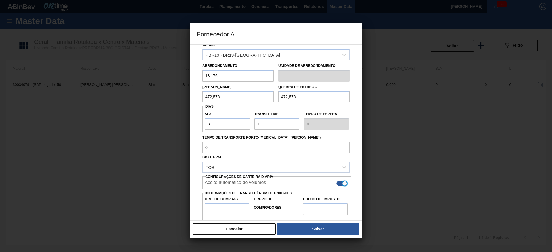
scroll to position [38, 0]
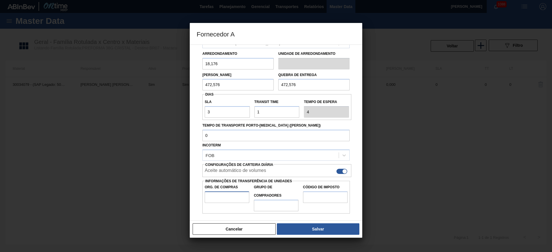
click at [213, 194] on input "Org. de Compras" at bounding box center [227, 197] width 45 height 11
type input "BR00"
click at [281, 202] on input "Grupo de Compradores" at bounding box center [276, 205] width 45 height 11
type input "A01"
drag, startPoint x: 326, startPoint y: 200, endPoint x: 322, endPoint y: 202, distance: 3.7
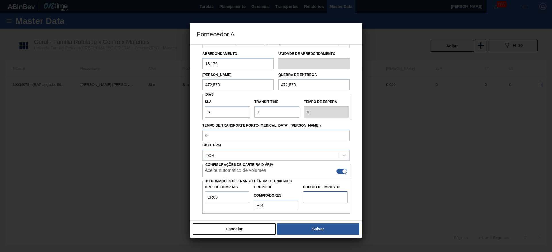
click at [326, 200] on input "Código de Imposto" at bounding box center [325, 197] width 45 height 11
type input "I1"
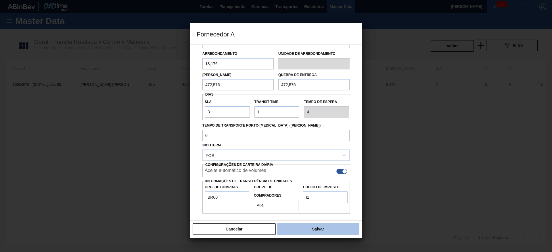
click at [309, 229] on button "Salvar" at bounding box center [318, 229] width 82 height 11
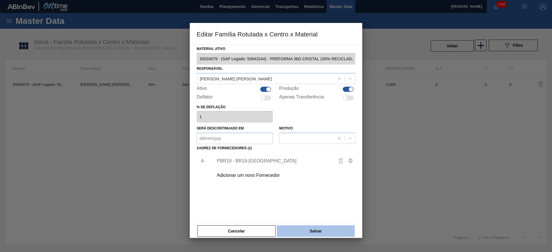
click at [310, 232] on button "Salvar" at bounding box center [316, 231] width 78 height 11
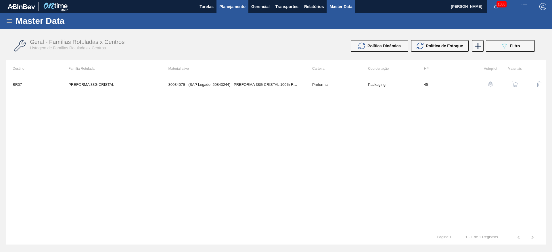
click at [227, 7] on span "Planejamento" at bounding box center [232, 6] width 26 height 7
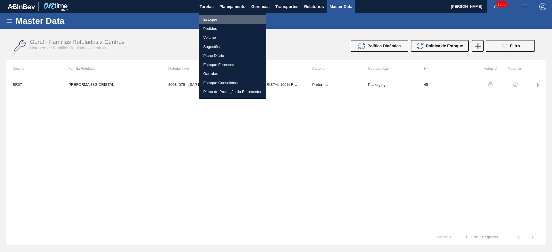
click at [216, 17] on li "Estoque" at bounding box center [233, 19] width 68 height 9
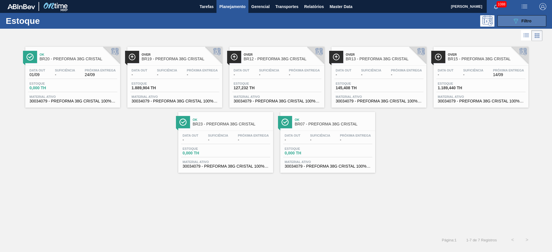
click at [513, 19] on icon at bounding box center [515, 21] width 4 height 5
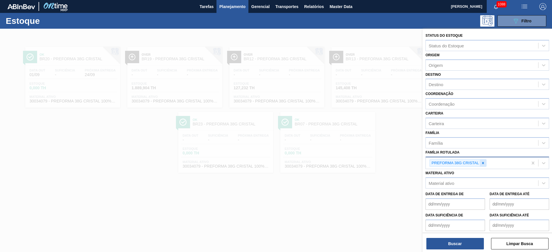
click at [484, 162] on icon at bounding box center [483, 163] width 2 height 2
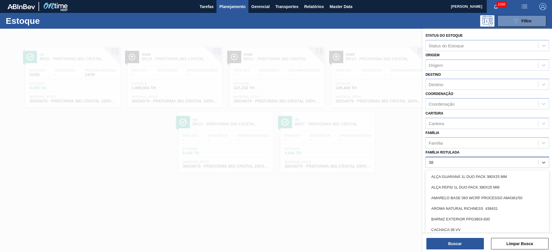
type Rotulada "38g"
drag, startPoint x: 454, startPoint y: 186, endPoint x: 450, endPoint y: 192, distance: 7.4
click at [454, 186] on div "PREFORMA 38G H2OH" at bounding box center [487, 187] width 124 height 11
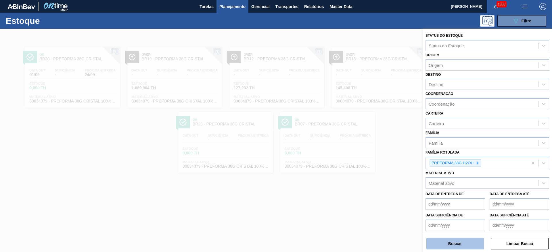
click at [448, 244] on button "Buscar" at bounding box center [454, 243] width 57 height 11
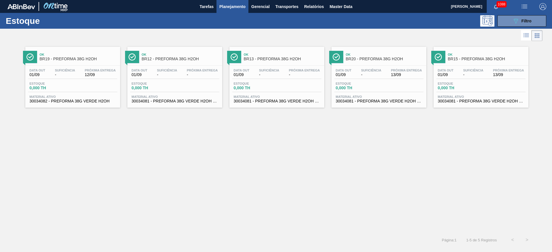
click at [459, 66] on div "Data out 01/09 Suficiência - Próxima Entrega 13/09 Estoque 0,000 TH Material at…" at bounding box center [480, 85] width 95 height 39
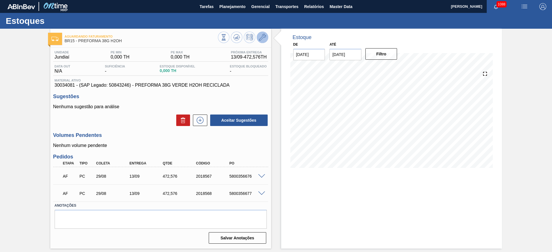
click at [265, 36] on icon at bounding box center [262, 37] width 7 height 7
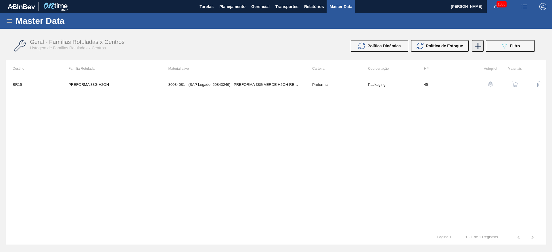
click at [476, 48] on icon at bounding box center [477, 46] width 11 height 11
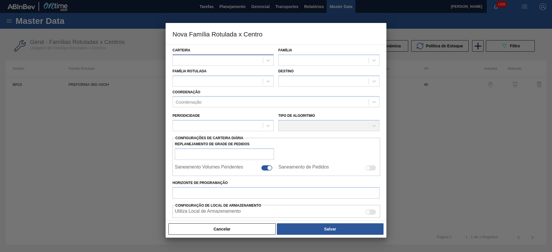
click at [209, 63] on div at bounding box center [218, 60] width 90 height 8
type input "pre"
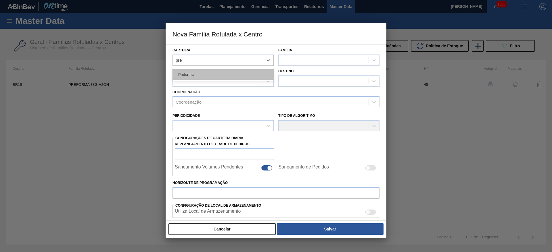
click at [200, 73] on div "Preforma" at bounding box center [222, 74] width 101 height 11
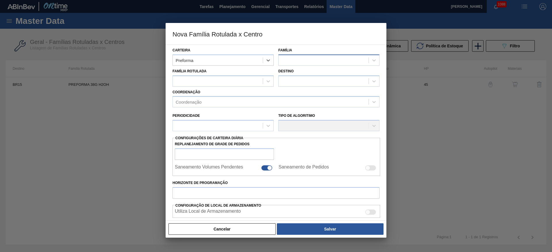
click at [295, 61] on div at bounding box center [323, 60] width 90 height 8
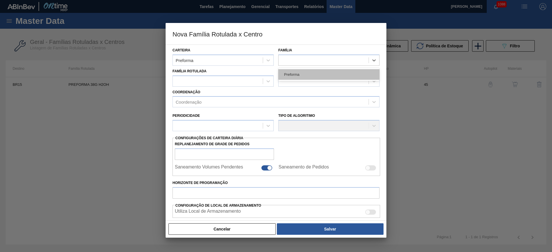
drag, startPoint x: 295, startPoint y: 73, endPoint x: 207, endPoint y: 78, distance: 87.5
click at [292, 74] on div "Preforma" at bounding box center [328, 74] width 101 height 11
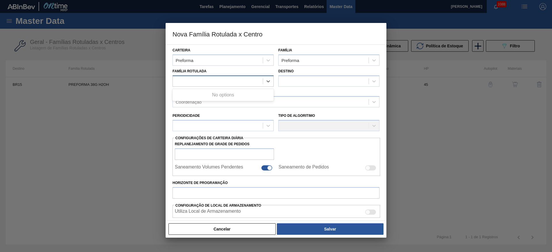
click at [211, 78] on div at bounding box center [218, 81] width 90 height 8
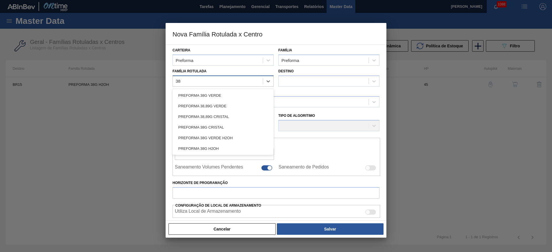
type Rotulada "38g"
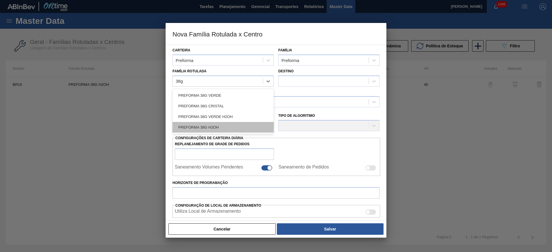
click at [206, 127] on div "PREFORMA 38G H2OH" at bounding box center [222, 127] width 101 height 11
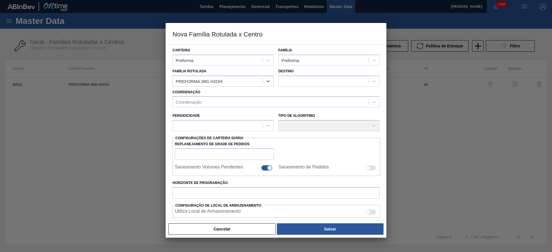
checkbox input "false"
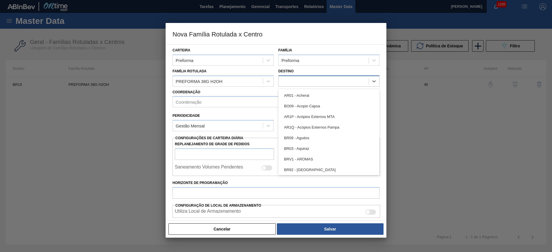
click at [295, 79] on div at bounding box center [323, 81] width 90 height 8
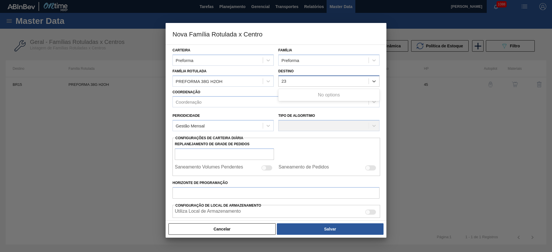
type input "2"
click at [211, 228] on button "Cancelar" at bounding box center [221, 229] width 107 height 11
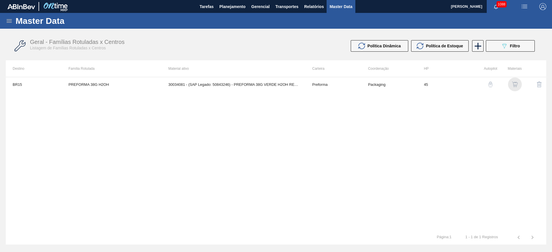
click at [514, 83] on img "button" at bounding box center [515, 85] width 6 height 6
click at [478, 48] on icon at bounding box center [477, 46] width 11 height 11
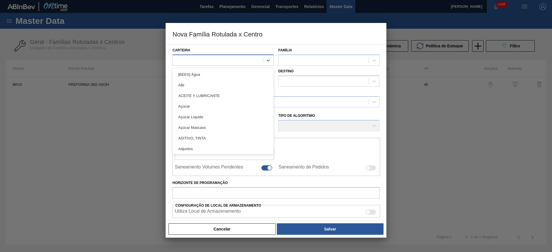
click at [204, 61] on div at bounding box center [218, 60] width 90 height 8
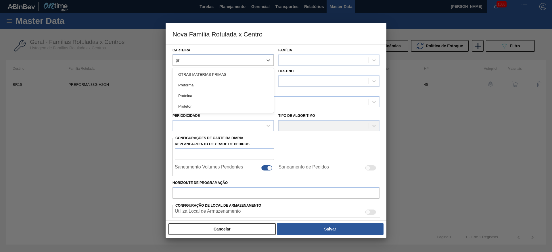
type input "pre"
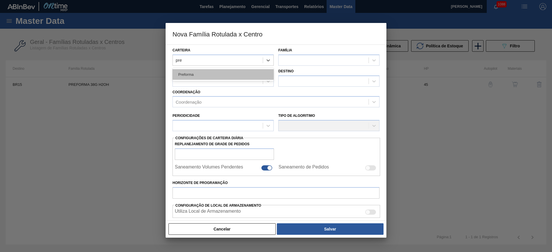
drag, startPoint x: 209, startPoint y: 73, endPoint x: 292, endPoint y: 59, distance: 84.2
click at [209, 73] on div "Preforma" at bounding box center [222, 74] width 101 height 11
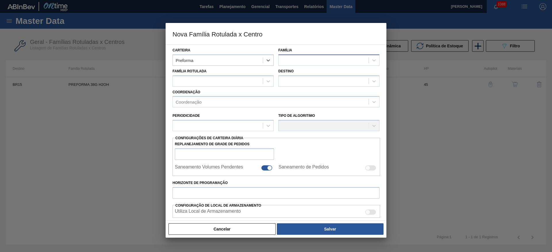
click at [291, 59] on div at bounding box center [323, 60] width 90 height 8
click at [295, 75] on div "Preforma" at bounding box center [328, 74] width 101 height 11
click at [191, 84] on div at bounding box center [218, 81] width 90 height 8
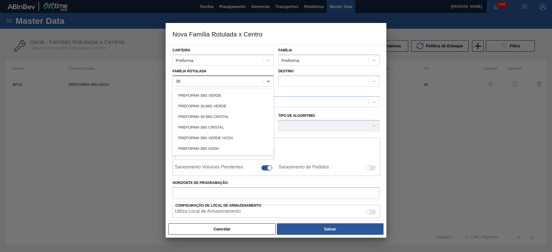
type Rotulada "38g"
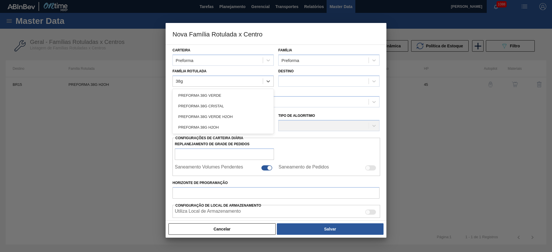
drag, startPoint x: 199, startPoint y: 128, endPoint x: 228, endPoint y: 113, distance: 32.0
click at [202, 127] on div "PREFORMA 38G H2OH" at bounding box center [222, 127] width 101 height 11
checkbox input "false"
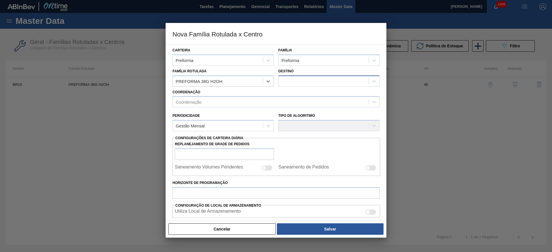
click at [300, 82] on div at bounding box center [323, 81] width 90 height 8
type input "07"
click at [252, 230] on button "Cancelar" at bounding box center [221, 229] width 107 height 11
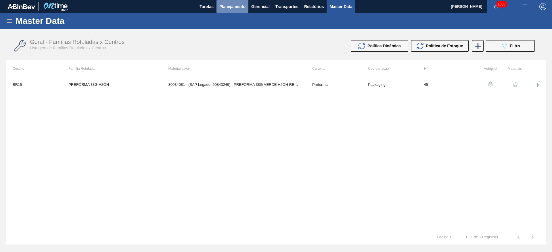
click at [228, 9] on span "Planejamento" at bounding box center [232, 6] width 26 height 7
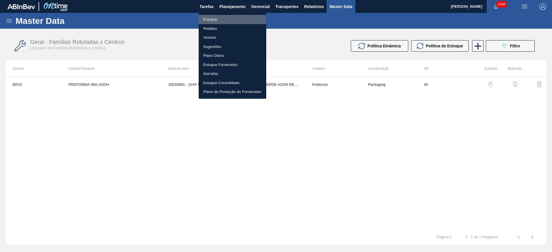
click at [209, 19] on li "Estoque" at bounding box center [233, 19] width 68 height 9
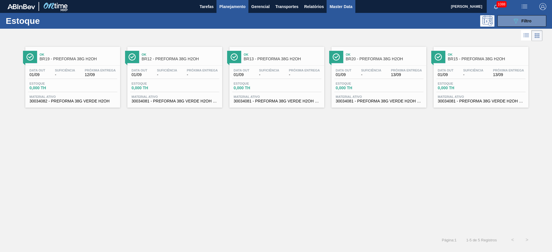
click at [338, 2] on button "Master Data" at bounding box center [340, 6] width 28 height 13
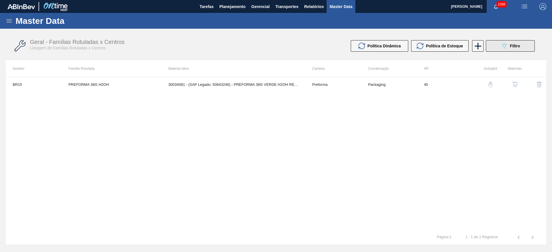
click at [508, 47] on div "089F7B8B-B2A5-4AFE-B5C0-19BA573D28AC Filtro" at bounding box center [510, 46] width 19 height 7
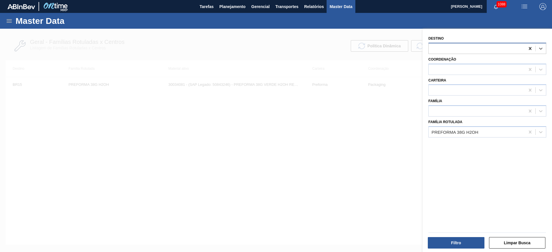
click at [530, 49] on icon at bounding box center [529, 48] width 3 height 3
click at [464, 243] on button "Filtro" at bounding box center [456, 242] width 57 height 11
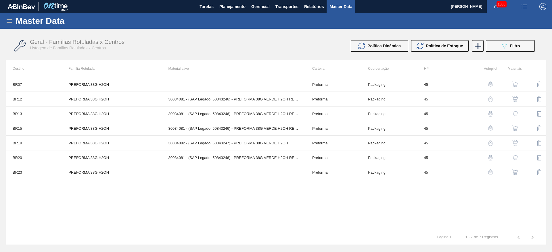
click at [517, 86] on img "button" at bounding box center [515, 85] width 6 height 6
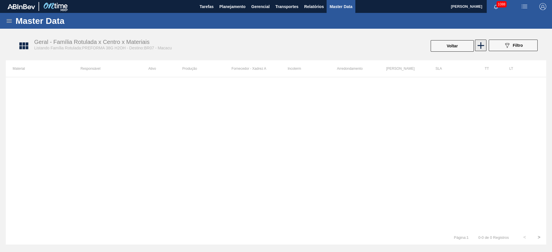
click at [483, 46] on icon at bounding box center [480, 45] width 11 height 11
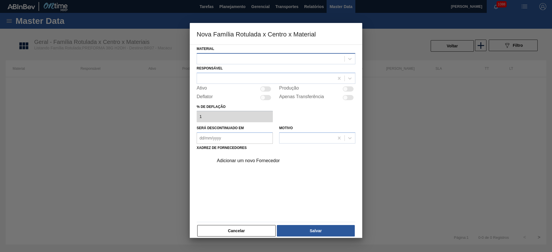
click at [226, 60] on div at bounding box center [270, 59] width 147 height 8
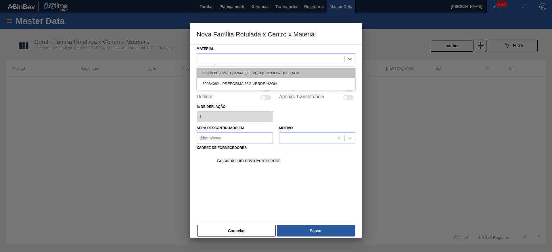
click at [224, 72] on div "30034081 - PREFORMA 38G VERDE H2OH RECICLADA" at bounding box center [276, 73] width 159 height 11
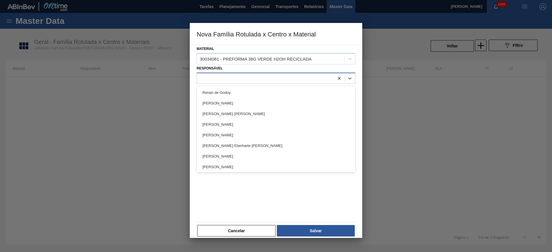
click at [222, 78] on div at bounding box center [265, 78] width 137 height 8
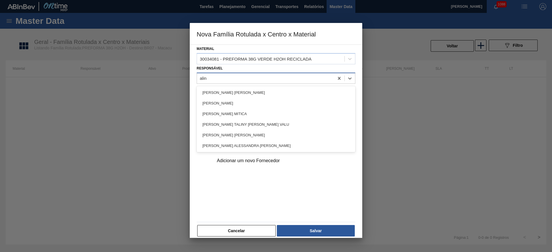
type input "[PERSON_NAME]"
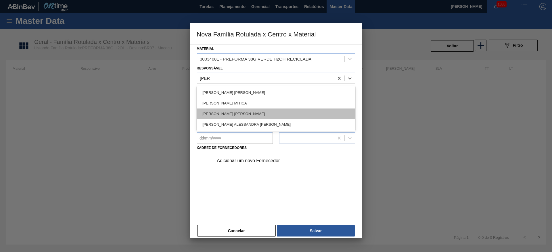
click at [216, 112] on div "[PERSON_NAME] [PERSON_NAME]" at bounding box center [276, 114] width 159 height 11
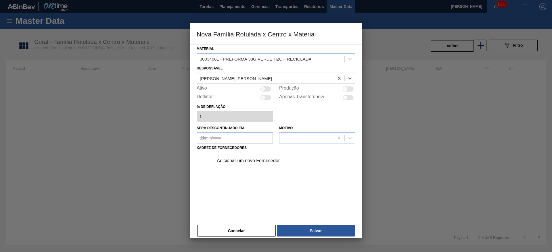
click at [263, 88] on div at bounding box center [262, 88] width 5 height 5
checkbox input "true"
click at [242, 161] on div "Adicionar um novo Fornecedor" at bounding box center [273, 160] width 113 height 5
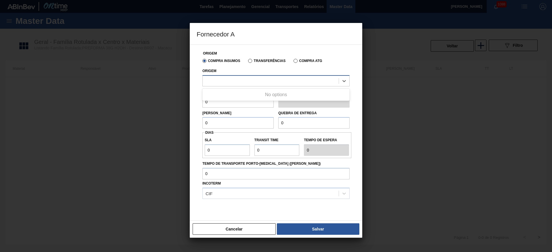
click at [223, 85] on div at bounding box center [275, 80] width 147 height 11
click at [249, 61] on label "Transferências" at bounding box center [266, 61] width 37 height 4
click at [247, 62] on input "Transferências" at bounding box center [247, 62] width 0 height 0
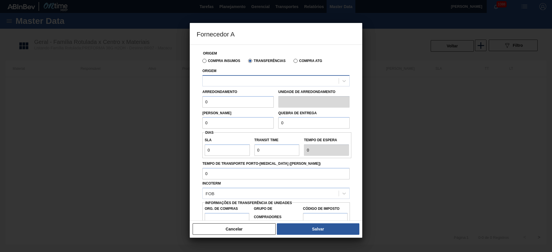
click at [207, 84] on div at bounding box center [271, 81] width 136 height 8
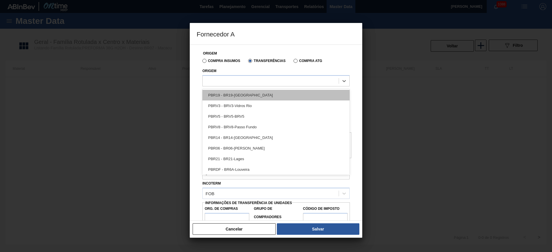
click at [225, 93] on div "PBR19 - BR19-[GEOGRAPHIC_DATA]" at bounding box center [275, 95] width 147 height 11
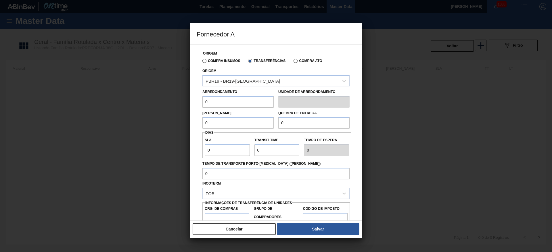
drag, startPoint x: 223, startPoint y: 103, endPoint x: 202, endPoint y: 108, distance: 21.0
click at [202, 108] on div "Origem Compra Insumos Transferências Compra ATG Origem PBR19 - BR19-Nova Rio Ar…" at bounding box center [276, 140] width 159 height 190
drag, startPoint x: 210, startPoint y: 127, endPoint x: 190, endPoint y: 128, distance: 20.1
click at [193, 128] on div "Origem Compra Insumos Transferências Compra ATG Origem PBR19 - BR19-Nova Rio Ar…" at bounding box center [276, 133] width 172 height 176
paste input "472,576"
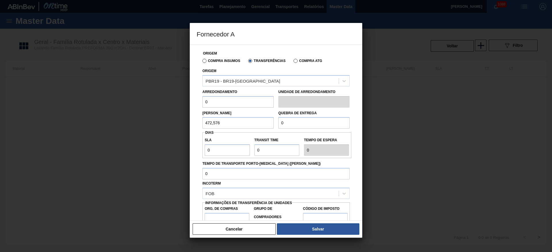
type input "472,576"
drag, startPoint x: 308, startPoint y: 127, endPoint x: 246, endPoint y: 122, distance: 62.5
click at [247, 122] on div "[PERSON_NAME] 472,576 Quebra de entrega 0" at bounding box center [276, 118] width 152 height 21
paste input "472,576"
type input "472,576"
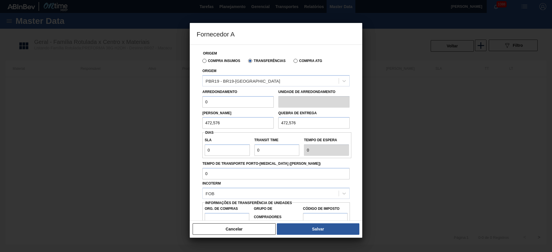
drag, startPoint x: 217, startPoint y: 104, endPoint x: 187, endPoint y: 98, distance: 30.5
click at [188, 98] on div "Fornecedor A Origem Compra Insumos Transferências Compra ATG Origem PBR19 - BR1…" at bounding box center [276, 126] width 552 height 252
type input "18,176"
drag, startPoint x: 217, startPoint y: 147, endPoint x: 183, endPoint y: 159, distance: 36.1
click at [186, 158] on div "Fornecedor A Origem Compra Insumos Transferências Compra ATG Origem PBR19 - BR1…" at bounding box center [276, 126] width 552 height 252
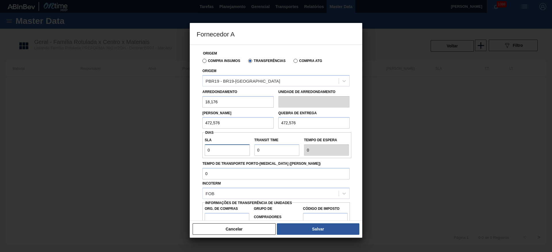
type input "3"
type input "1"
type input "4"
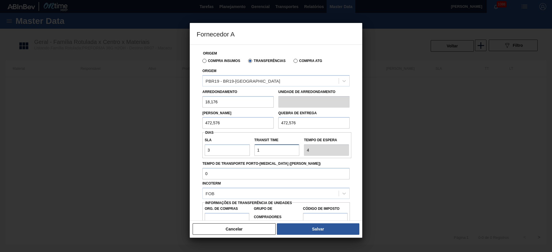
scroll to position [22, 0]
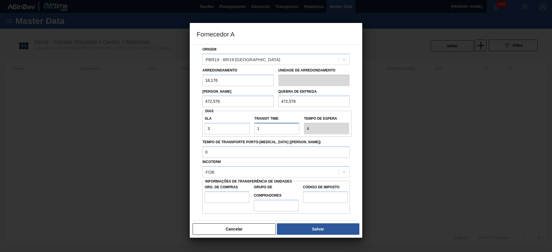
type input "1"
click at [220, 195] on input "Org. de Compras" at bounding box center [227, 197] width 45 height 11
type input "BR00"
click at [278, 206] on input "Grupo de Compradores" at bounding box center [276, 205] width 45 height 11
type input "A01"
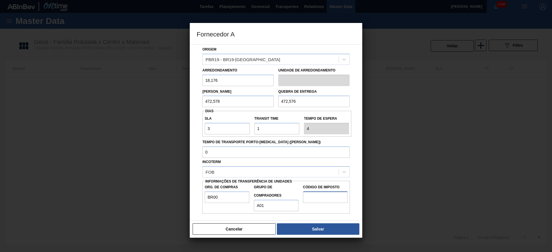
drag, startPoint x: 322, startPoint y: 196, endPoint x: 321, endPoint y: 202, distance: 5.9
click at [322, 196] on input "Código de Imposto" at bounding box center [325, 197] width 45 height 11
type input "I1"
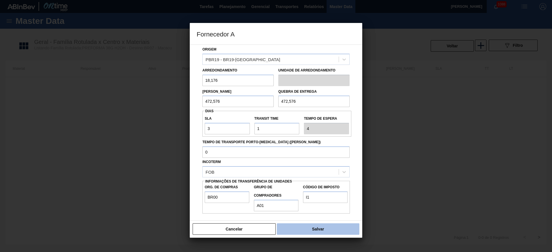
click at [314, 230] on button "Salvar" at bounding box center [318, 229] width 82 height 11
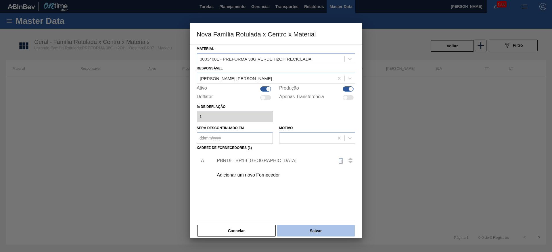
click at [299, 235] on button "Salvar" at bounding box center [316, 230] width 78 height 11
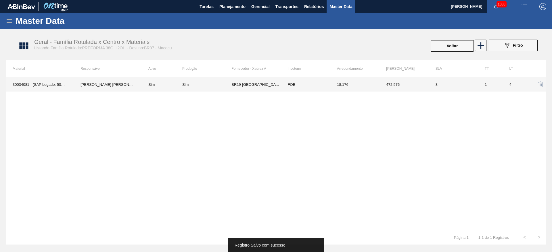
click at [444, 87] on td "3" at bounding box center [452, 84] width 49 height 14
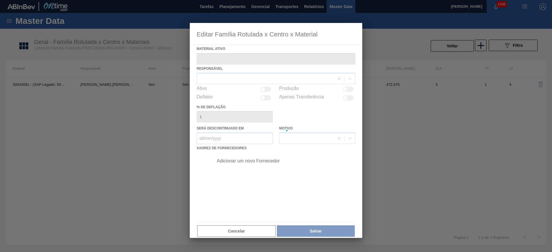
type ativo "30034081 - (SAP Legado: 50843246) - PREFORMA 38G VERDE H2OH RECICLADA"
checkbox input "true"
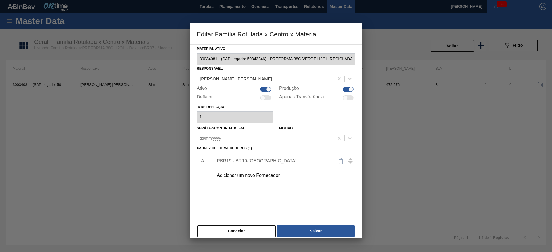
click at [230, 161] on div "PBR19 - BR19-[GEOGRAPHIC_DATA]" at bounding box center [273, 161] width 113 height 5
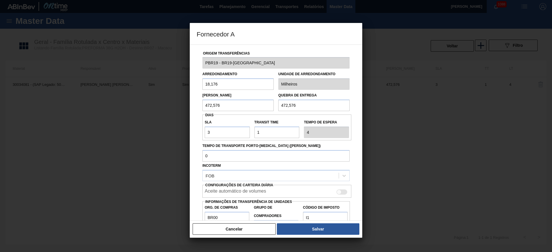
click at [342, 191] on div at bounding box center [341, 192] width 11 height 5
checkbox input "true"
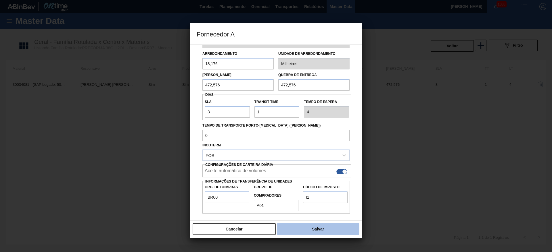
click at [306, 228] on button "Salvar" at bounding box center [318, 229] width 82 height 11
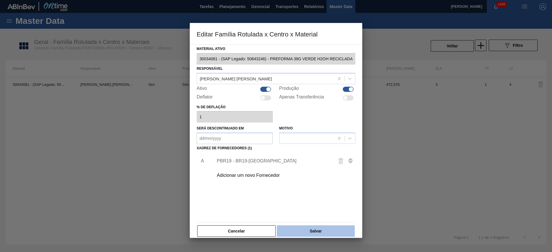
click at [319, 229] on button "Salvar" at bounding box center [316, 231] width 78 height 11
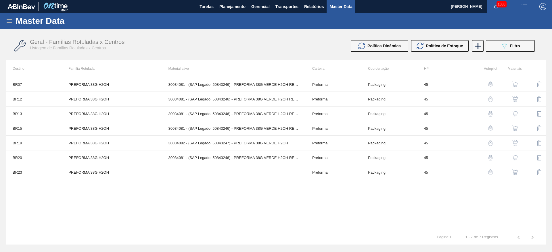
click at [512, 172] on img "button" at bounding box center [515, 173] width 6 height 6
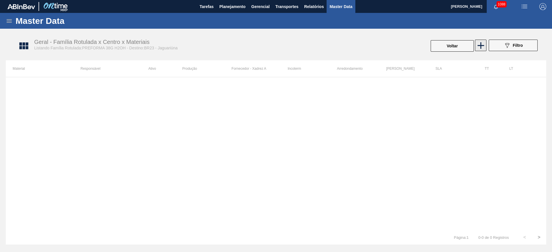
click at [483, 43] on icon at bounding box center [480, 45] width 11 height 11
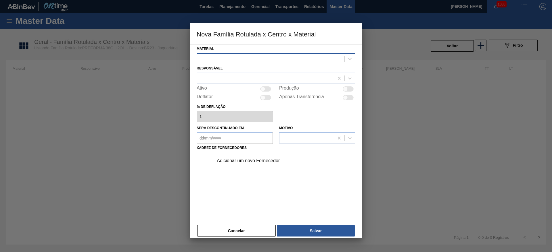
click at [209, 57] on div at bounding box center [270, 59] width 147 height 8
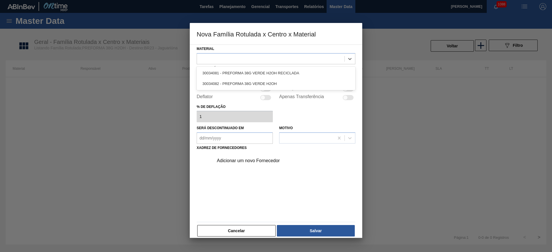
click at [216, 72] on div "30034081 - PREFORMA 38G VERDE H2OH RECICLADA" at bounding box center [276, 73] width 159 height 11
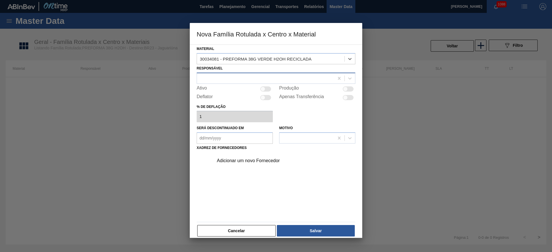
click at [213, 77] on div at bounding box center [265, 78] width 137 height 8
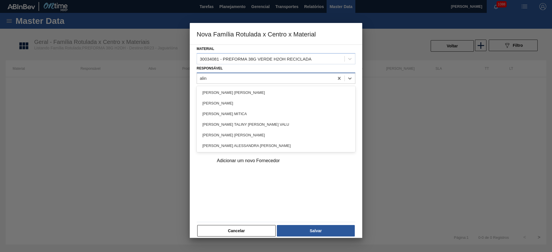
type input "[PERSON_NAME]"
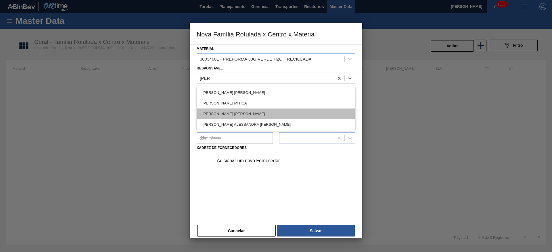
click at [220, 111] on div "[PERSON_NAME] [PERSON_NAME]" at bounding box center [276, 114] width 159 height 11
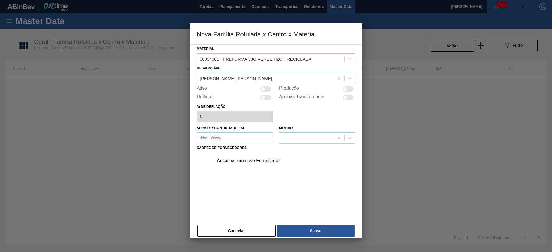
click at [263, 86] on div "Ativo" at bounding box center [235, 89] width 76 height 7
click at [265, 87] on div at bounding box center [265, 88] width 11 height 5
checkbox input "true"
click at [228, 162] on div "Adicionar um novo Fornecedor" at bounding box center [273, 160] width 113 height 5
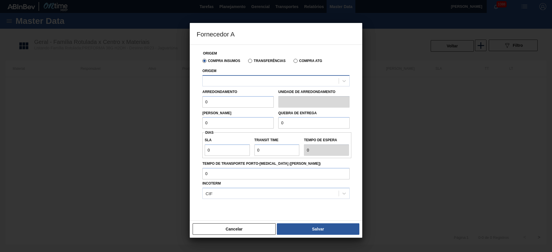
click at [218, 82] on div at bounding box center [271, 81] width 136 height 8
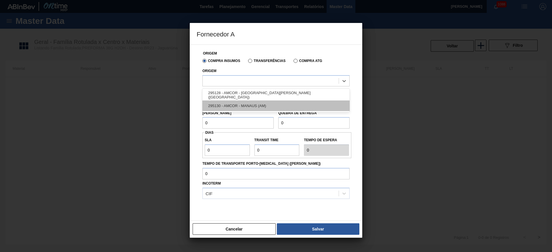
click at [236, 105] on div "295130 - AMCOR - MANAUS (AM)" at bounding box center [275, 106] width 147 height 11
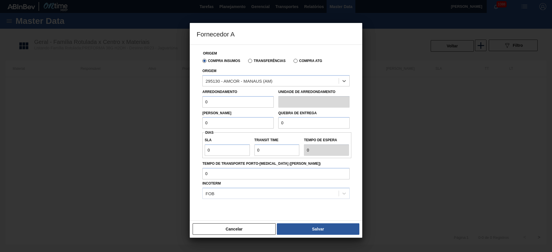
click at [159, 134] on div "Fornecedor A Origem Compra Insumos Transferências Compra ATG Origem option 2951…" at bounding box center [276, 126] width 552 height 252
paste input "472,576"
type input "472,576"
drag, startPoint x: 308, startPoint y: 119, endPoint x: 243, endPoint y: 128, distance: 65.9
click at [243, 128] on div "[PERSON_NAME] 472,576 Quebra de entrega 0" at bounding box center [276, 118] width 152 height 21
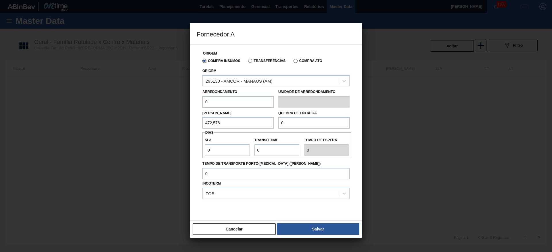
paste input "472,576"
type input "472,576"
drag, startPoint x: 222, startPoint y: 101, endPoint x: 179, endPoint y: 105, distance: 43.2
click at [181, 104] on div "Fornecedor A Origem Compra Insumos Transferências Compra ATG Origem 295130 - AM…" at bounding box center [276, 126] width 552 height 252
type input "18,176"
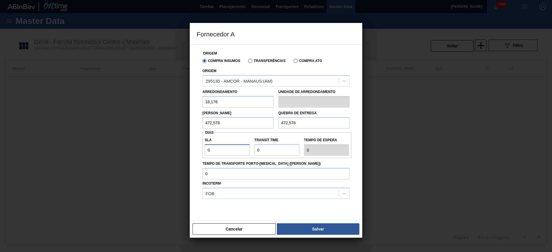
drag, startPoint x: 219, startPoint y: 153, endPoint x: 172, endPoint y: 160, distance: 47.1
click at [187, 154] on div "Fornecedor A Origem Compra Insumos Transferências Compra ATG Origem 295130 - AM…" at bounding box center [276, 126] width 552 height 252
type input "3"
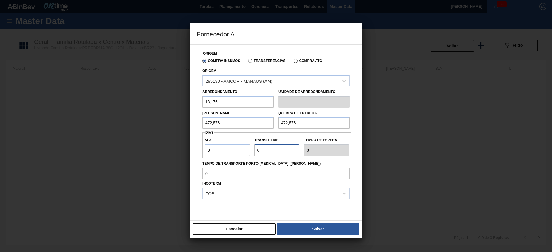
type input "2"
type input "5"
type input "20"
type input "23"
type input "20"
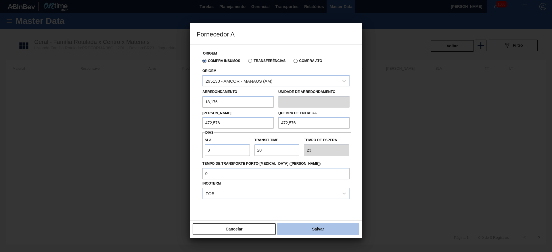
click at [317, 230] on button "Salvar" at bounding box center [318, 229] width 82 height 11
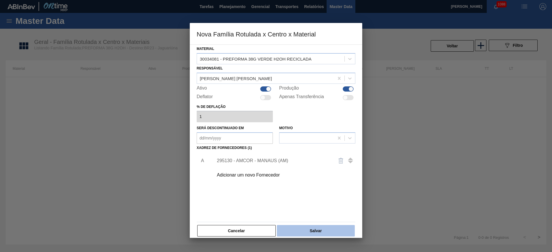
click at [320, 230] on button "Salvar" at bounding box center [316, 230] width 78 height 11
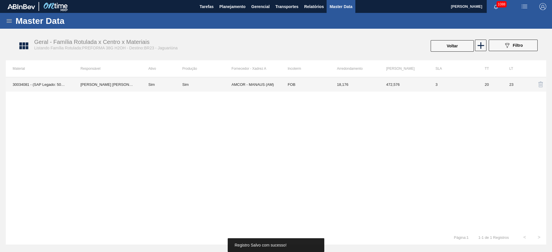
click at [447, 90] on td "3" at bounding box center [452, 84] width 49 height 14
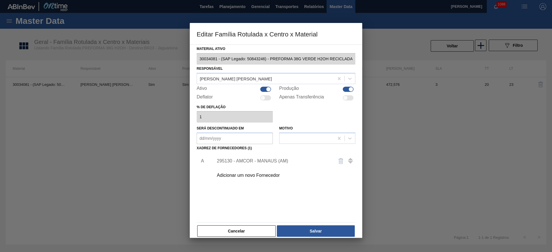
click at [245, 159] on div "295130 - AMCOR - MANAUS (AM)" at bounding box center [273, 161] width 113 height 5
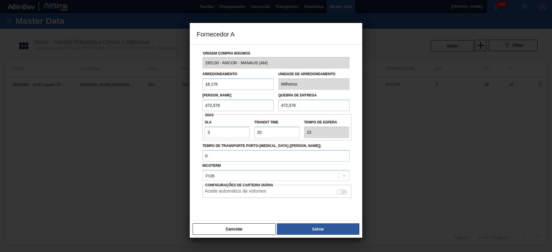
click at [342, 191] on div at bounding box center [341, 192] width 11 height 5
checkbox input "true"
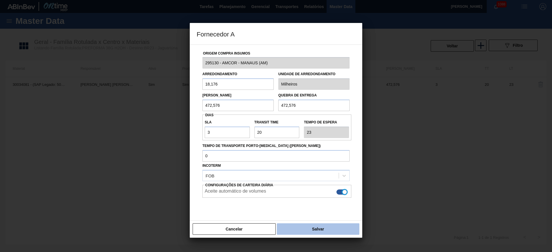
click at [305, 229] on button "Salvar" at bounding box center [318, 229] width 82 height 11
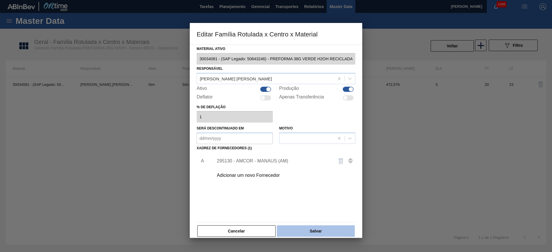
click at [309, 231] on button "Salvar" at bounding box center [316, 231] width 78 height 11
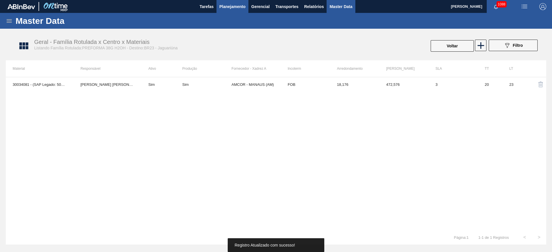
click at [228, 6] on span "Planejamento" at bounding box center [232, 6] width 26 height 7
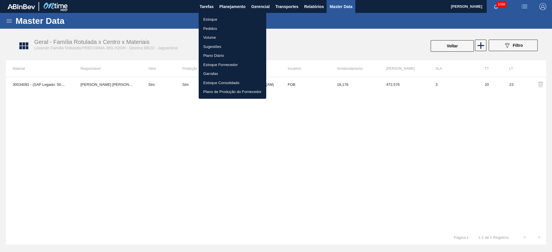
click at [213, 23] on li "Estoque" at bounding box center [233, 19] width 68 height 9
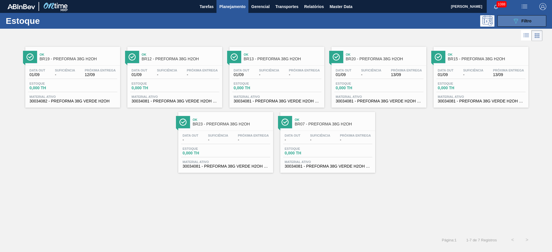
click at [515, 19] on icon "089F7B8B-B2A5-4AFE-B5C0-19BA573D28AC" at bounding box center [515, 21] width 7 height 7
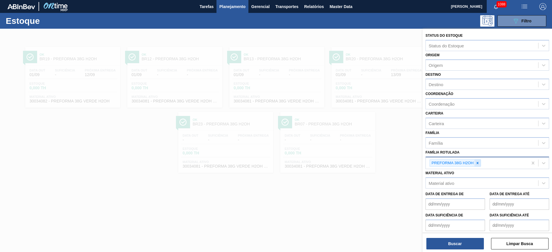
click at [477, 163] on icon at bounding box center [477, 163] width 2 height 2
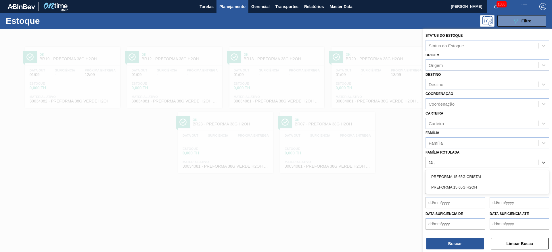
type Rotulada "15,65"
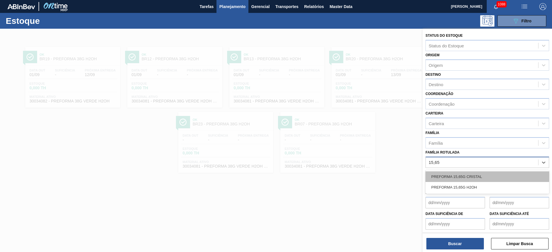
click at [456, 180] on div "PREFORMA 15,65G CRISTAL" at bounding box center [487, 177] width 124 height 11
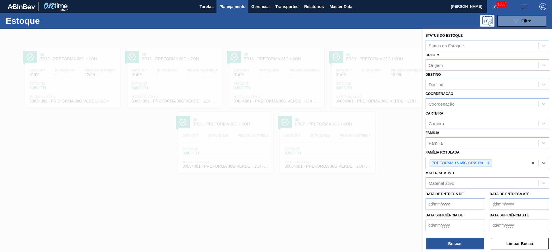
click at [435, 81] on div "Destino" at bounding box center [482, 84] width 112 height 8
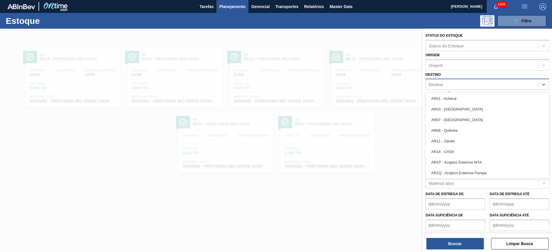
type input "12"
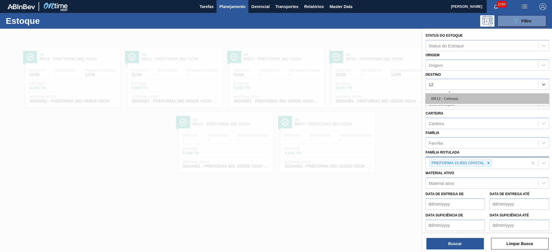
click at [444, 97] on div "BR12 - Cebrasa" at bounding box center [487, 98] width 124 height 11
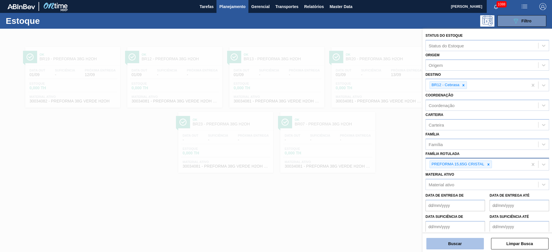
click at [446, 245] on button "Buscar" at bounding box center [454, 243] width 57 height 11
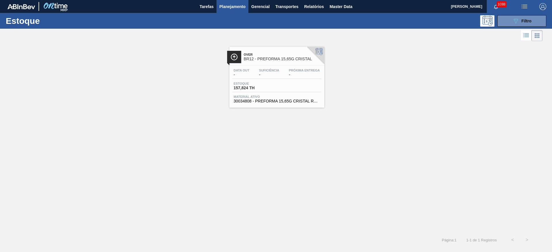
click at [257, 83] on span "Estoque" at bounding box center [254, 83] width 40 height 3
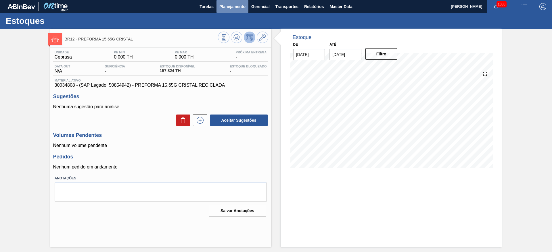
click at [218, 6] on button "Planejamento" at bounding box center [232, 6] width 32 height 13
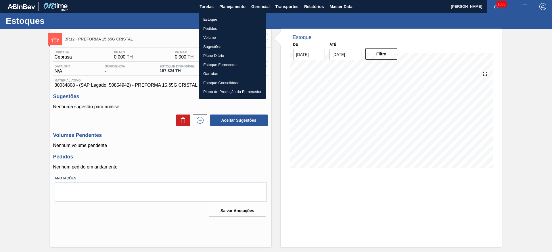
click at [211, 19] on li "Estoque" at bounding box center [233, 19] width 68 height 9
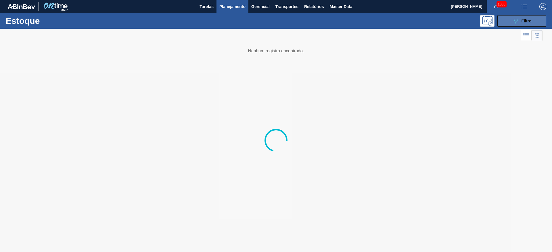
click at [527, 23] on div "089F7B8B-B2A5-4AFE-B5C0-19BA573D28AC Filtro" at bounding box center [521, 21] width 19 height 7
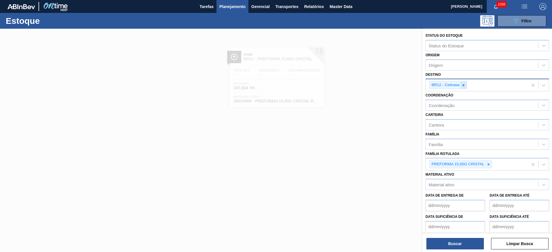
click at [463, 82] on div at bounding box center [463, 85] width 6 height 7
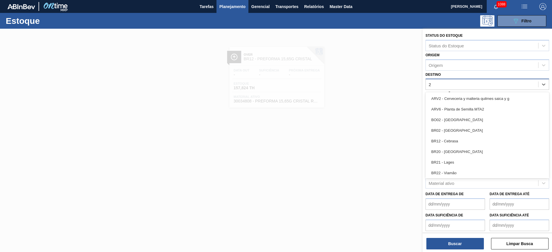
type input "20"
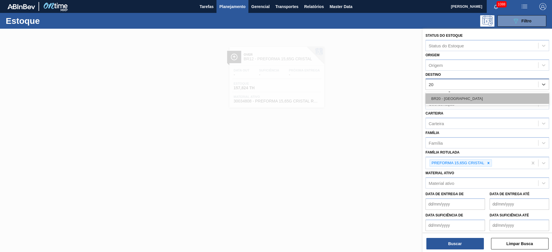
click at [456, 100] on div "BR20 - [GEOGRAPHIC_DATA]" at bounding box center [487, 98] width 124 height 11
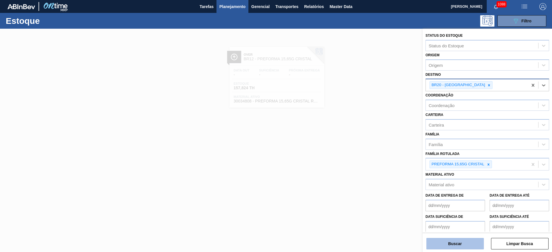
click at [453, 242] on button "Buscar" at bounding box center [454, 243] width 57 height 11
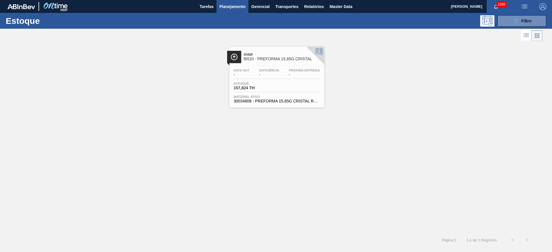
click at [243, 72] on span "Data out" at bounding box center [242, 70] width 16 height 3
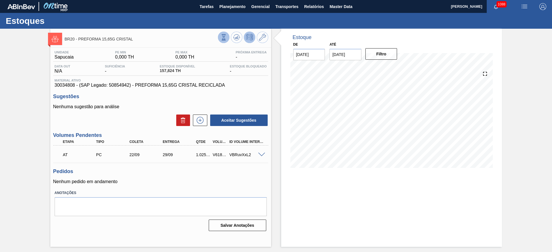
click at [222, 37] on icon at bounding box center [223, 37] width 6 height 6
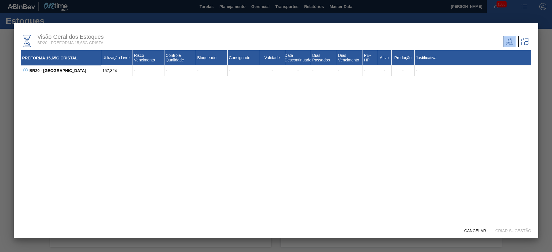
click at [25, 71] on icon at bounding box center [25, 70] width 4 height 4
click at [472, 229] on span "Cancelar" at bounding box center [474, 231] width 31 height 5
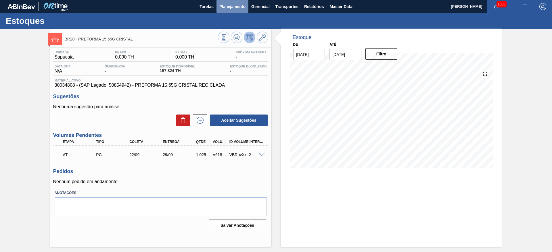
click at [228, 4] on span "Planejamento" at bounding box center [232, 6] width 26 height 7
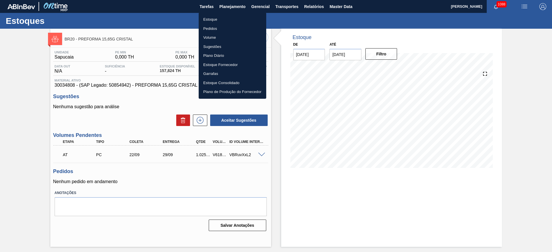
click at [209, 17] on li "Estoque" at bounding box center [233, 19] width 68 height 9
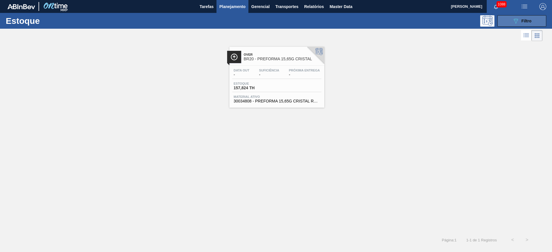
click at [524, 18] on div "089F7B8B-B2A5-4AFE-B5C0-19BA573D28AC Filtro" at bounding box center [521, 21] width 19 height 7
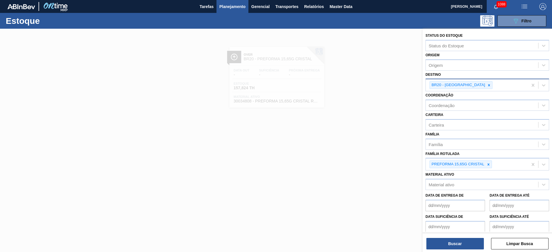
click at [486, 84] on div at bounding box center [489, 85] width 6 height 7
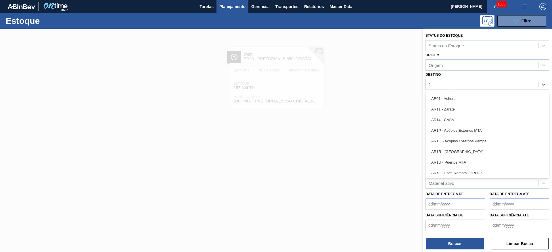
type input "12"
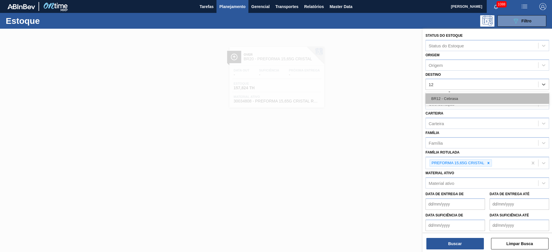
click at [435, 101] on div "BR12 - Cebrasa" at bounding box center [487, 98] width 124 height 11
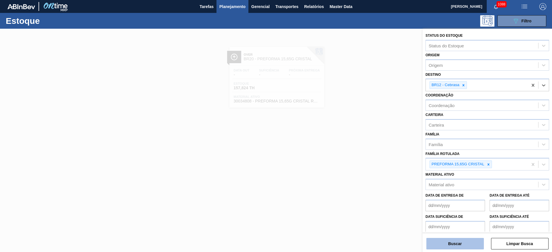
click at [449, 246] on button "Buscar" at bounding box center [454, 243] width 57 height 11
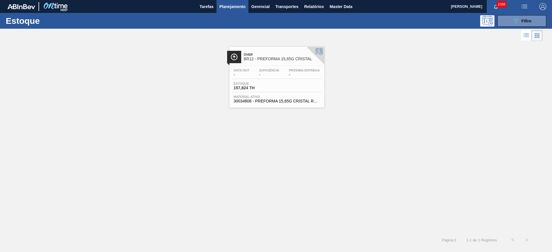
click at [257, 72] on div "Data out - Suficiência - Próxima Entrega -" at bounding box center [276, 74] width 89 height 10
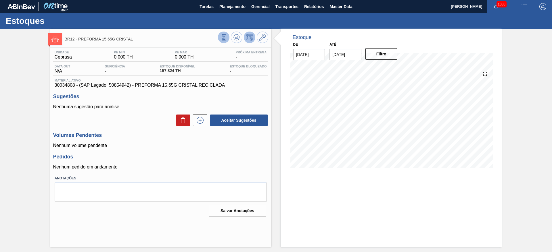
click at [221, 37] on icon at bounding box center [223, 37] width 6 height 6
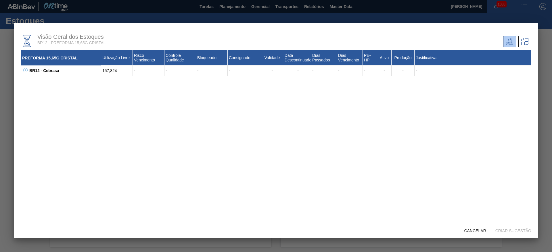
click at [23, 69] on icon at bounding box center [25, 70] width 4 height 4
click at [478, 233] on div "Cancelar" at bounding box center [474, 231] width 31 height 11
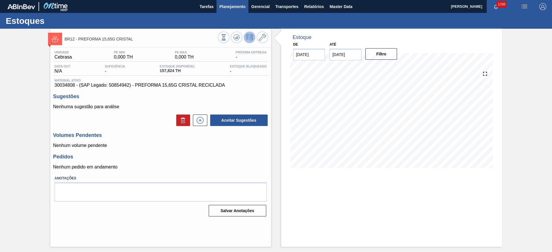
click at [236, 9] on span "Planejamento" at bounding box center [232, 6] width 26 height 7
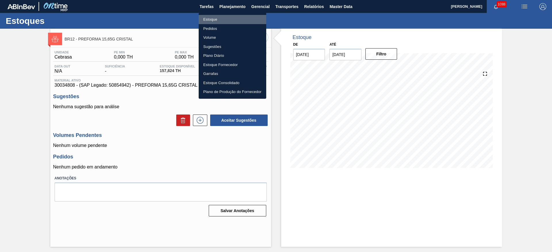
click at [210, 21] on li "Estoque" at bounding box center [233, 19] width 68 height 9
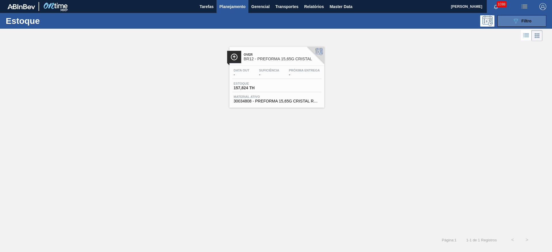
click at [510, 23] on button "089F7B8B-B2A5-4AFE-B5C0-19BA573D28AC Filtro" at bounding box center [521, 20] width 49 height 11
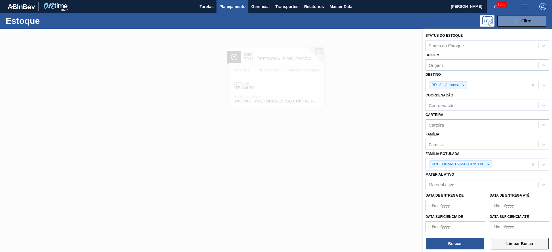
click at [521, 243] on button "Limpar Busca" at bounding box center [519, 243] width 57 height 11
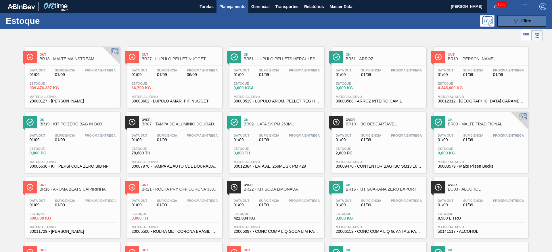
click at [517, 22] on icon "089F7B8B-B2A5-4AFE-B5C0-19BA573D28AC" at bounding box center [515, 21] width 7 height 7
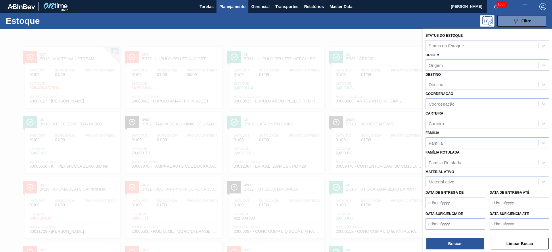
click at [442, 161] on div "Família Rotulada" at bounding box center [444, 162] width 32 height 5
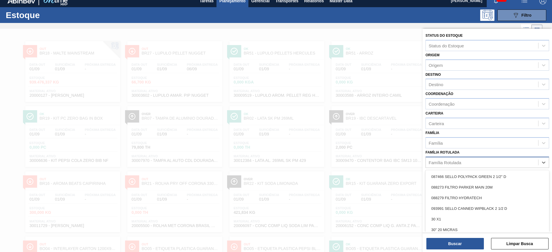
scroll to position [7, 0]
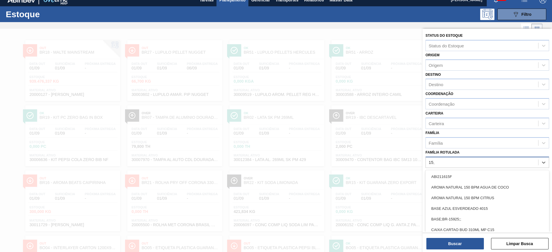
type Rotulada "15,6"
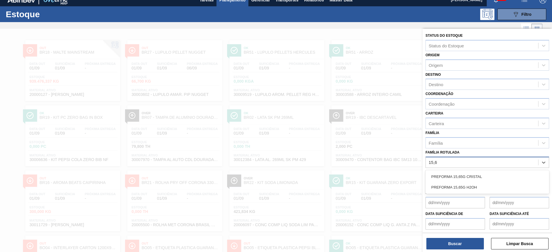
drag, startPoint x: 462, startPoint y: 178, endPoint x: 454, endPoint y: 185, distance: 11.2
click at [462, 178] on div "PREFORMA 15,65G CRISTAL" at bounding box center [487, 177] width 124 height 11
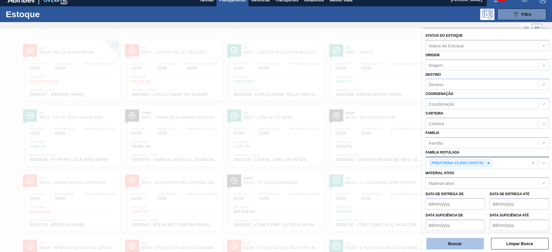
click at [444, 248] on button "Buscar" at bounding box center [454, 243] width 57 height 11
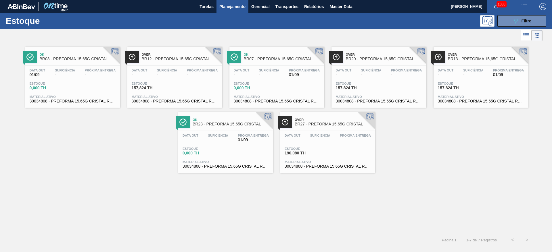
click at [273, 66] on div "Data out - Suficiência - Próxima Entrega 01/09 Estoque 0,000 TH Material ativo …" at bounding box center [276, 85] width 95 height 39
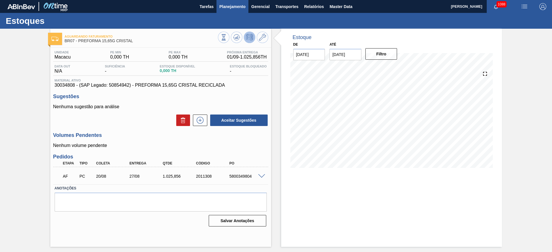
click at [229, 5] on span "Planejamento" at bounding box center [232, 6] width 26 height 7
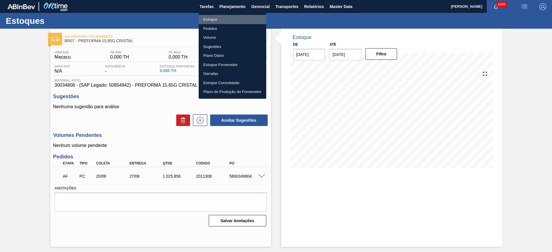
click at [206, 19] on li "Estoque" at bounding box center [233, 19] width 68 height 9
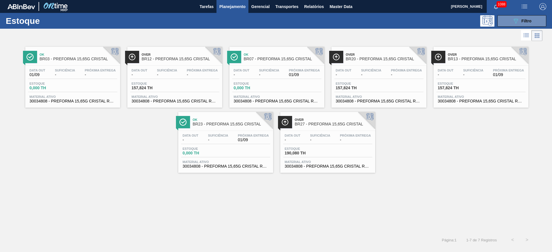
click at [60, 69] on span "Suficiência" at bounding box center [65, 70] width 20 height 3
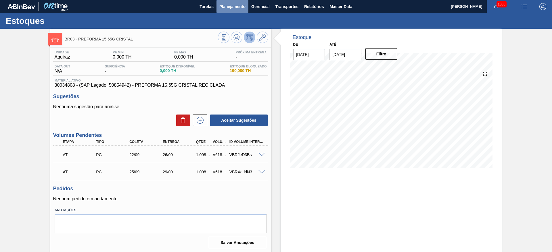
click at [238, 6] on span "Planejamento" at bounding box center [232, 6] width 26 height 7
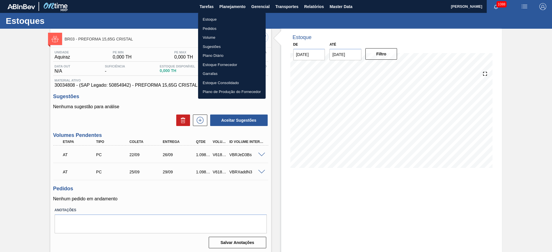
click at [207, 22] on li "Estoque" at bounding box center [232, 19] width 68 height 9
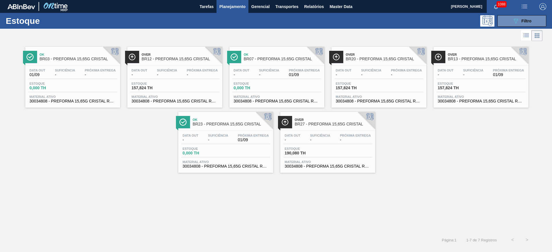
click at [210, 136] on span "Suficiência" at bounding box center [218, 135] width 20 height 3
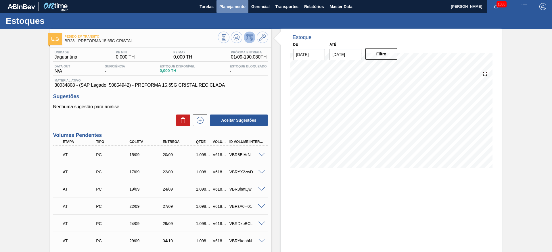
click at [233, 6] on span "Planejamento" at bounding box center [232, 6] width 26 height 7
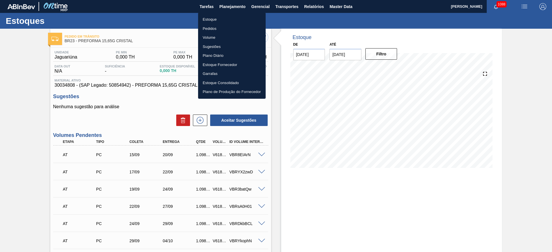
click at [212, 18] on li "Estoque" at bounding box center [232, 19] width 68 height 9
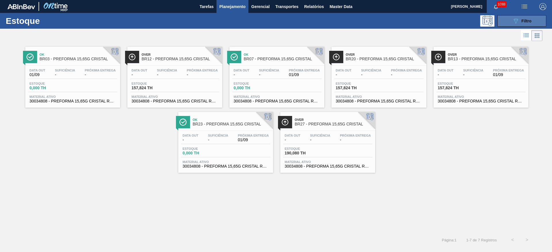
click at [517, 21] on icon "089F7B8B-B2A5-4AFE-B5C0-19BA573D28AC" at bounding box center [515, 21] width 7 height 7
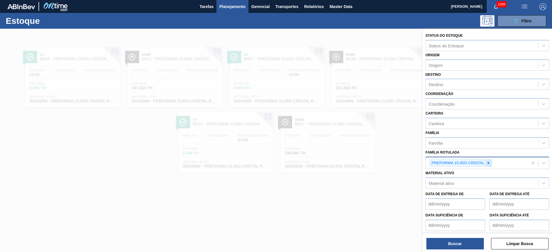
click at [486, 162] on icon at bounding box center [488, 163] width 4 height 4
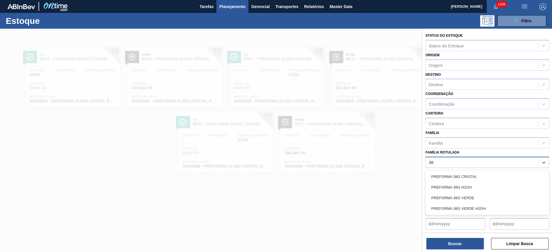
type Rotulada "38g"
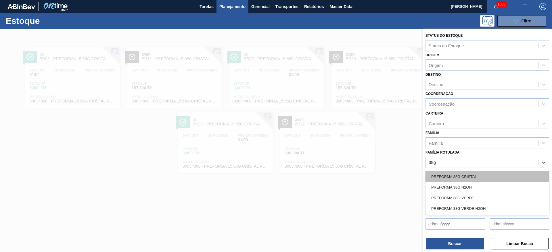
click at [454, 176] on div "PREFORMA 38G CRISTAL" at bounding box center [487, 177] width 124 height 11
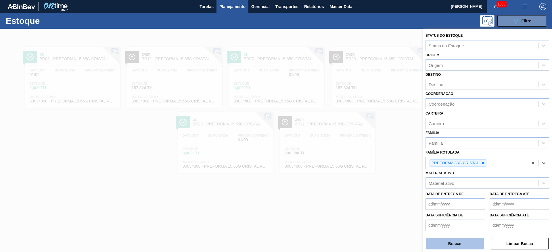
click at [452, 244] on button "Buscar" at bounding box center [454, 243] width 57 height 11
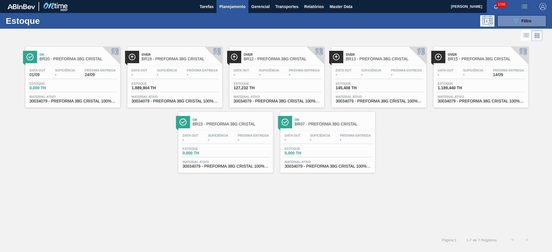
click at [458, 78] on div "Data out - Suficiência - Próxima Entrega 14/09" at bounding box center [480, 74] width 89 height 10
